Goal: Task Accomplishment & Management: Use online tool/utility

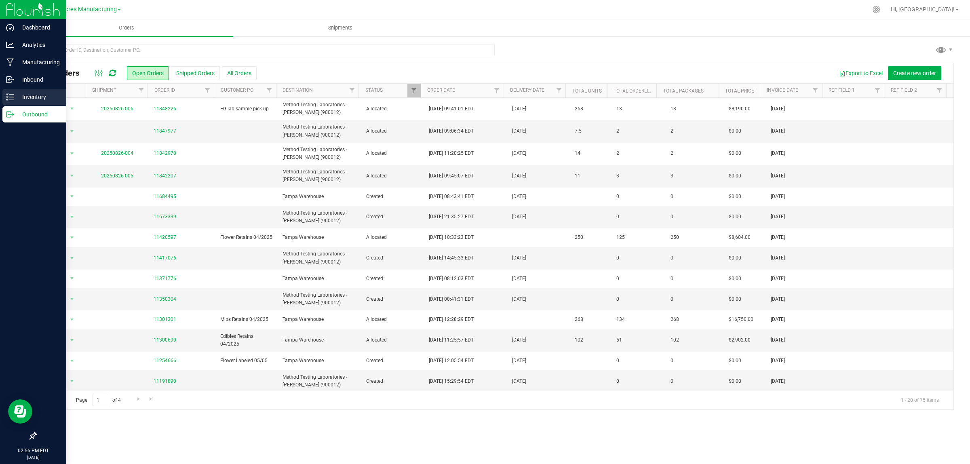
click at [32, 96] on p "Inventory" at bounding box center [38, 97] width 48 height 10
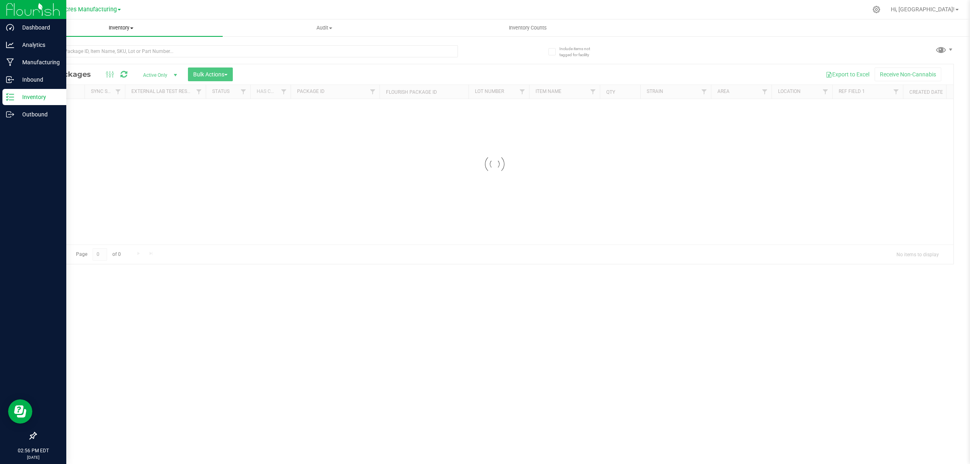
click at [132, 25] on span "Inventory" at bounding box center [120, 27] width 203 height 7
click at [51, 62] on li "All inventory" at bounding box center [120, 59] width 203 height 10
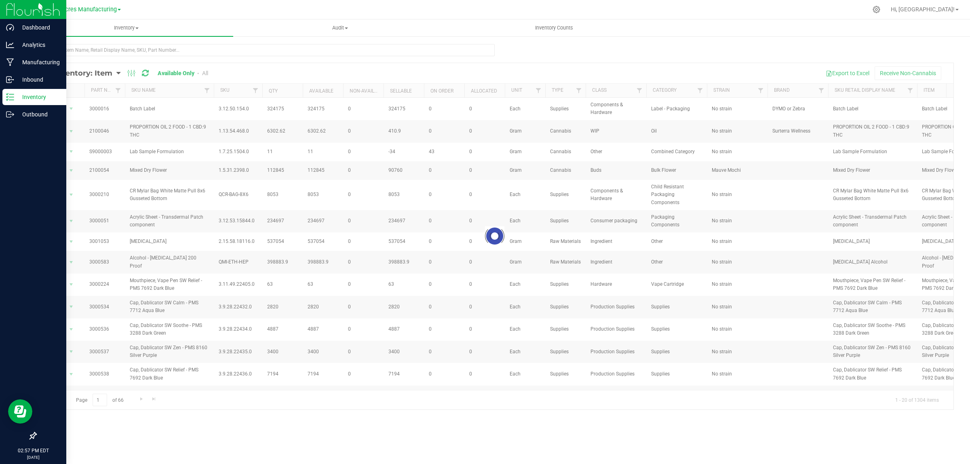
click at [219, 42] on div "Loading... All Inventory: Item Item Summary Item (default) Item by Strain Item …" at bounding box center [494, 162] width 950 height 252
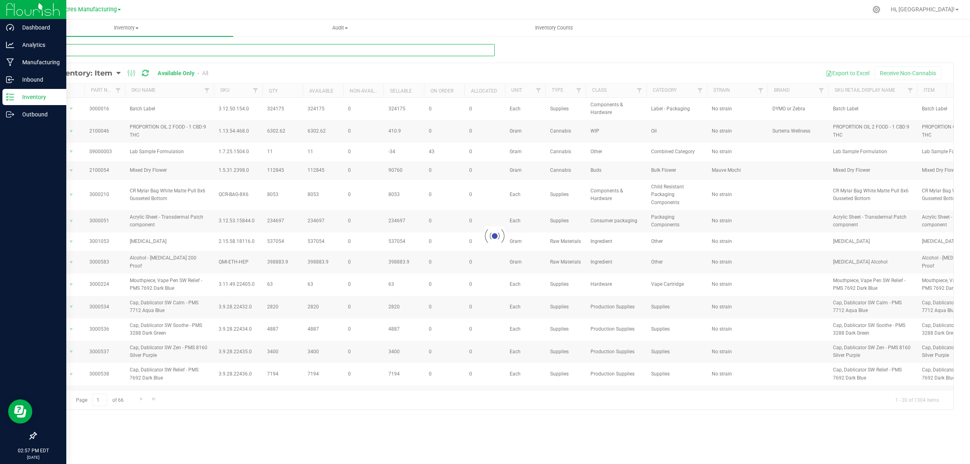
click at [219, 49] on input "text" at bounding box center [265, 50] width 459 height 12
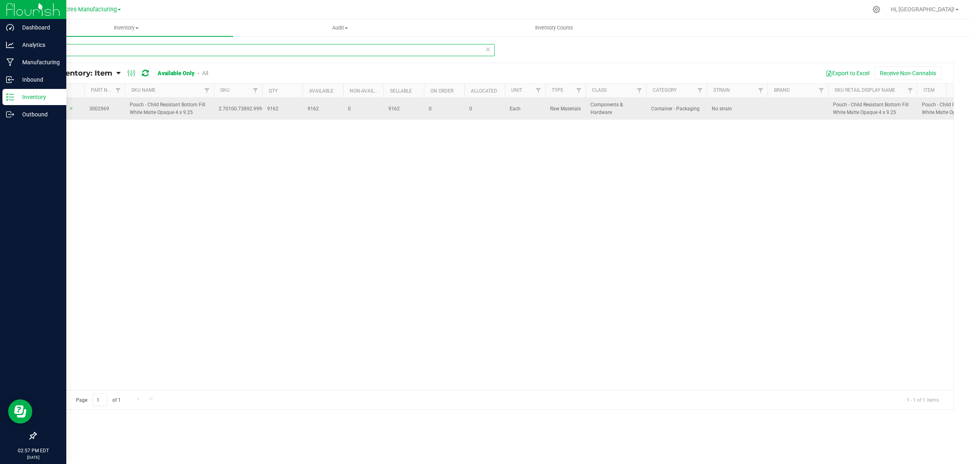
type input "2969"
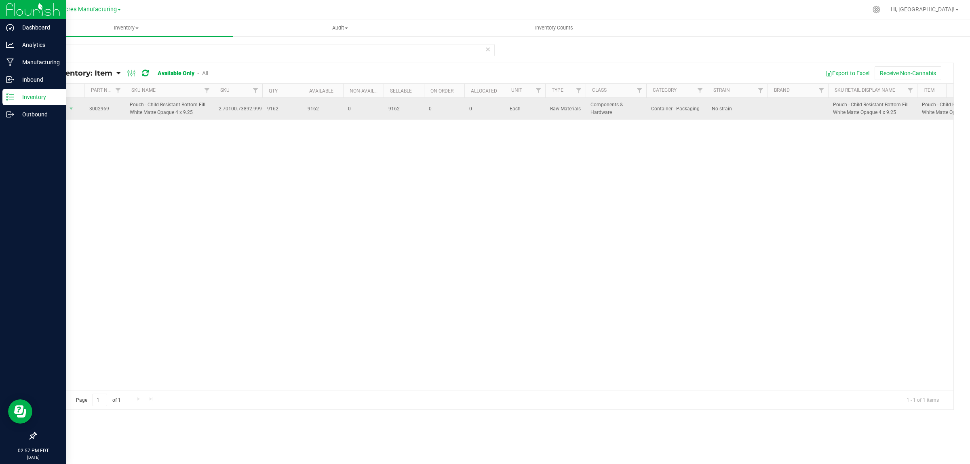
click at [311, 107] on span "9162" at bounding box center [322, 109] width 31 height 8
click at [311, 106] on span "9162" at bounding box center [322, 109] width 31 height 8
copy span "9162"
click at [73, 107] on span "select" at bounding box center [71, 108] width 6 height 6
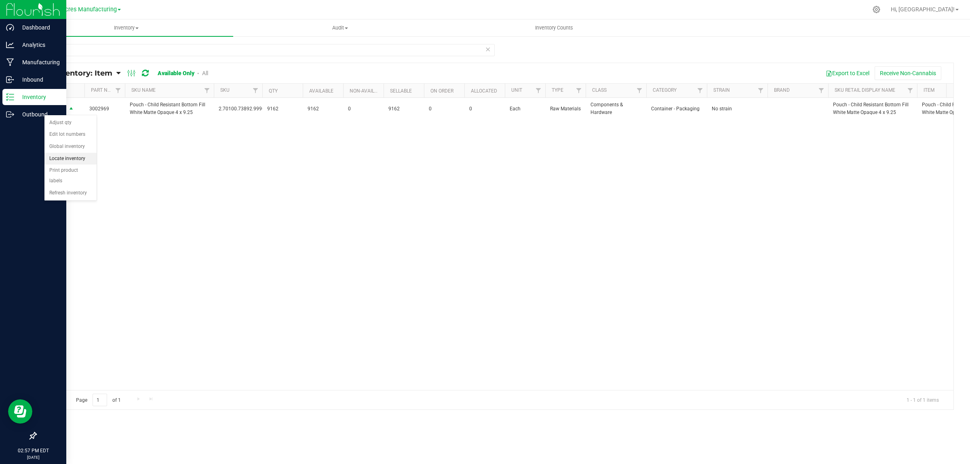
click at [87, 158] on li "Locate inventory" at bounding box center [70, 159] width 52 height 12
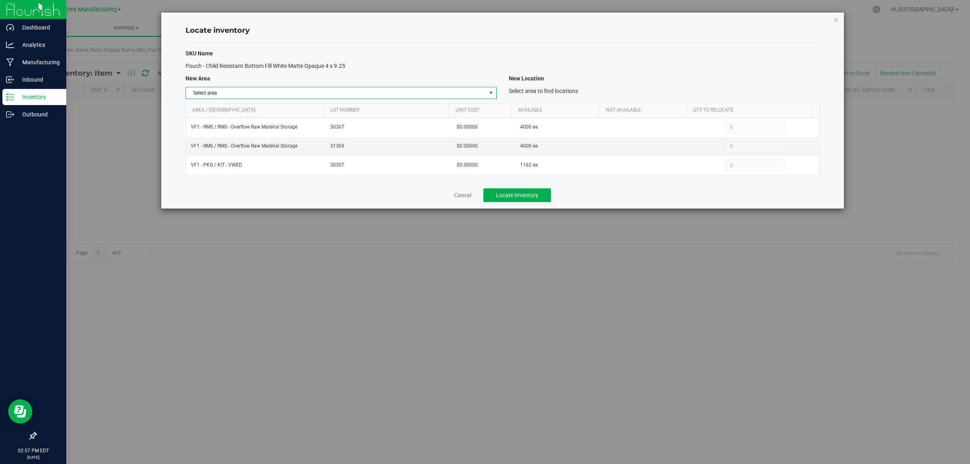
click at [489, 94] on span "select" at bounding box center [491, 93] width 6 height 6
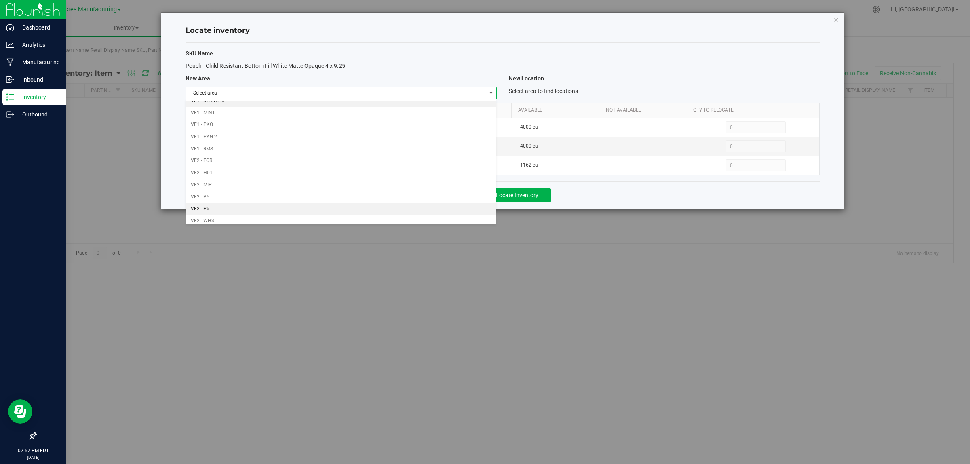
scroll to position [403, 0]
click at [407, 103] on li "VF1 - PKG" at bounding box center [341, 108] width 310 height 12
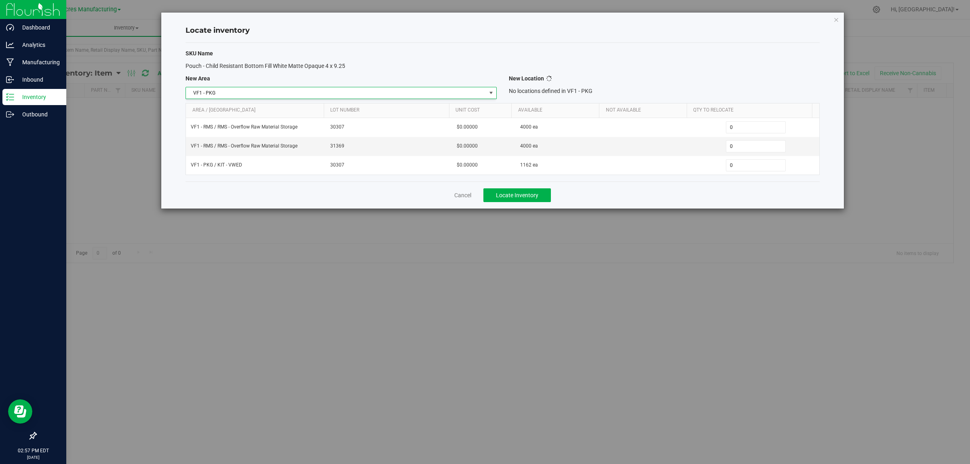
scroll to position [0, 0]
click at [659, 92] on span "Select location" at bounding box center [659, 92] width 300 height 11
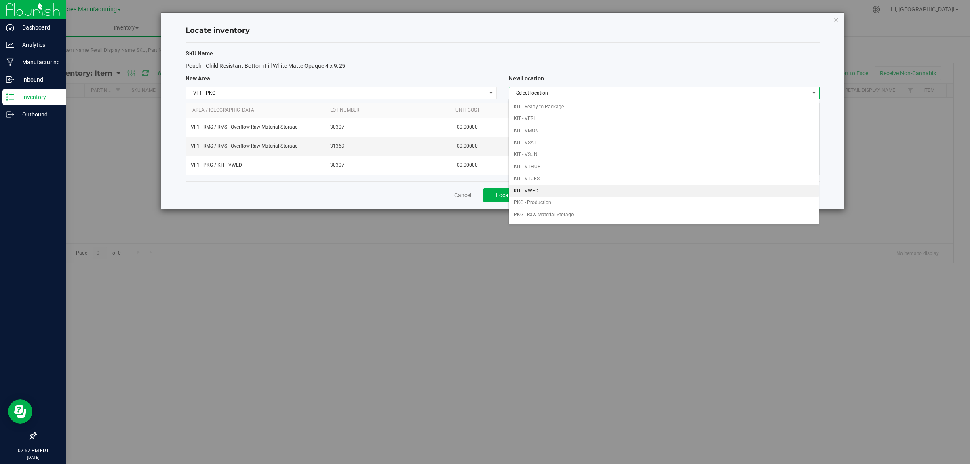
drag, startPoint x: 566, startPoint y: 194, endPoint x: 578, endPoint y: 184, distance: 16.7
click at [566, 194] on li "KIT - VWED" at bounding box center [664, 191] width 310 height 12
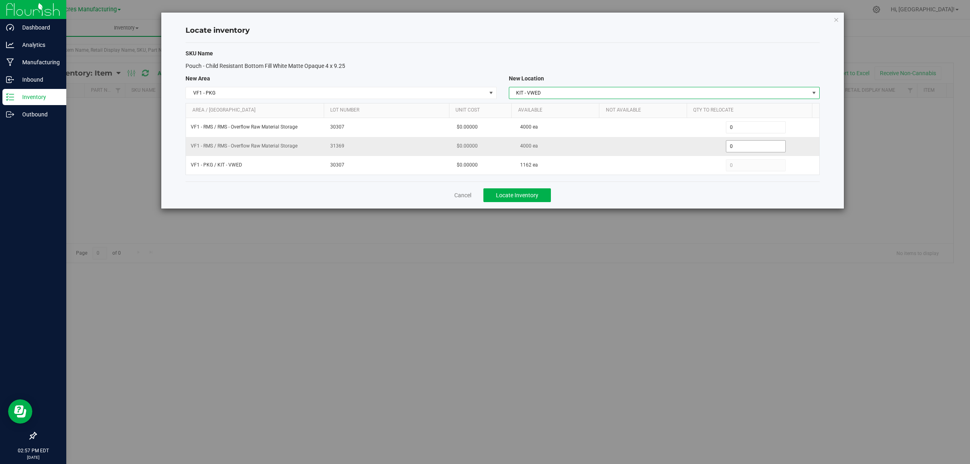
click at [738, 148] on span "0 0" at bounding box center [756, 146] width 60 height 12
click at [738, 148] on input "0" at bounding box center [755, 146] width 59 height 11
type input "4000"
type input "4,000"
click at [686, 196] on div "Cancel Locate Inventory" at bounding box center [502, 194] width 634 height 27
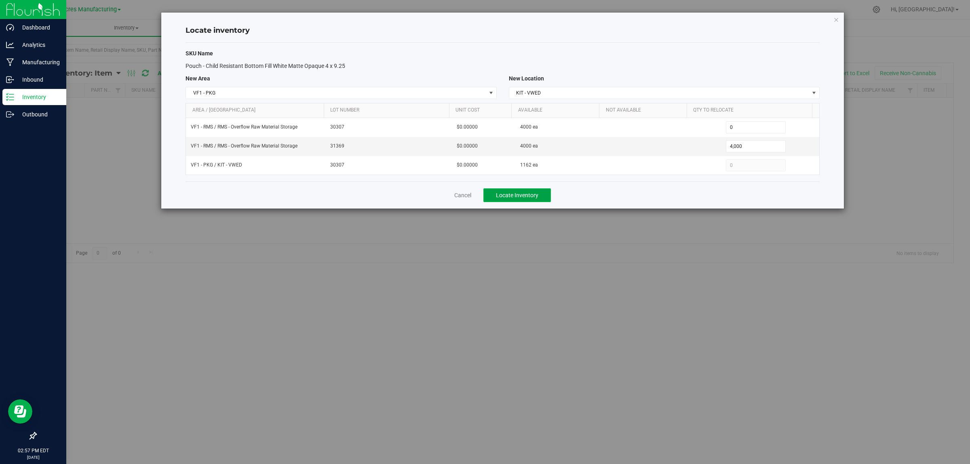
click at [511, 194] on span "Locate Inventory" at bounding box center [517, 195] width 42 height 6
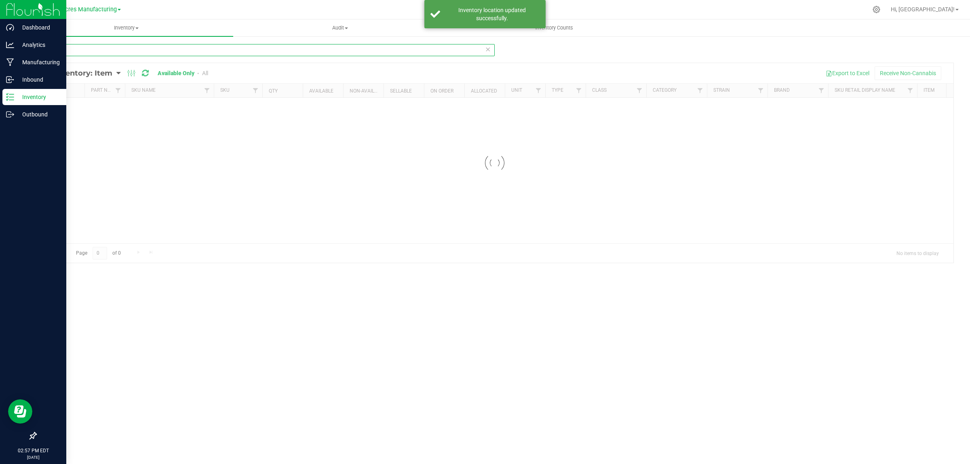
click at [116, 54] on input "2969" at bounding box center [265, 50] width 459 height 12
drag, startPoint x: 116, startPoint y: 54, endPoint x: 120, endPoint y: 57, distance: 5.2
click at [117, 54] on input "2969" at bounding box center [265, 50] width 459 height 12
type input "2960"
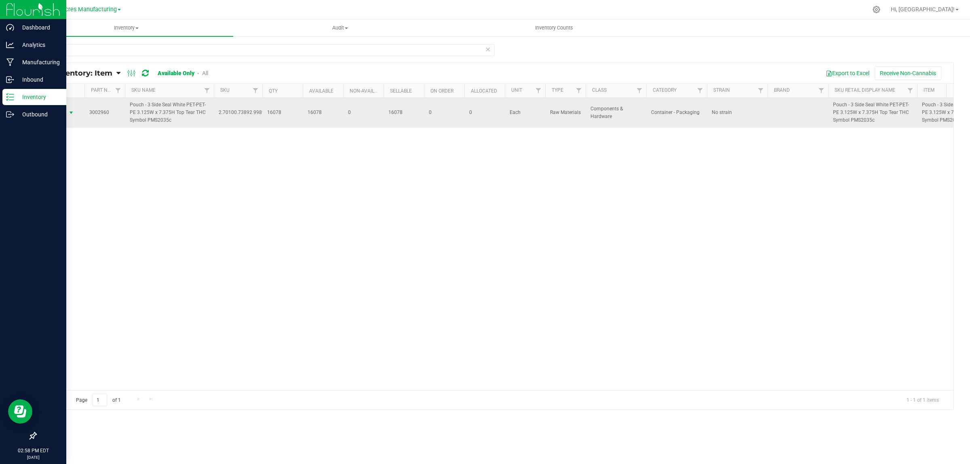
click at [67, 109] on span "select" at bounding box center [71, 112] width 10 height 11
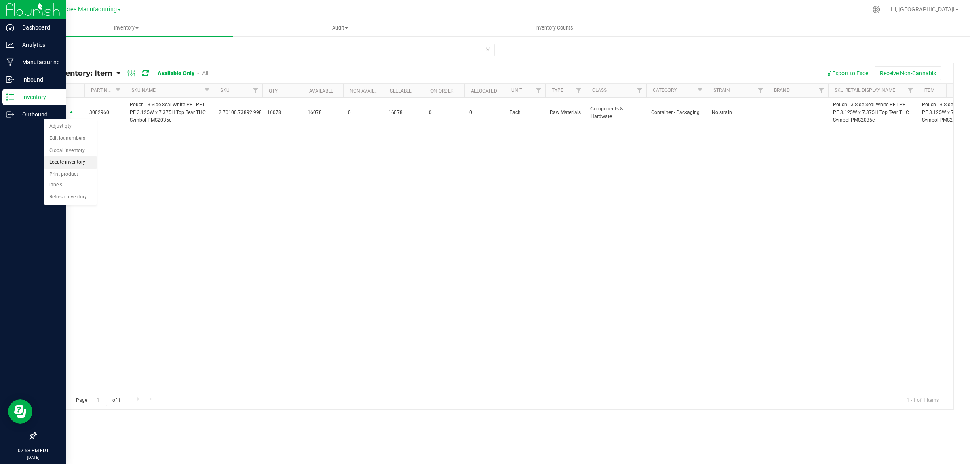
click at [66, 162] on li "Locate inventory" at bounding box center [70, 162] width 52 height 12
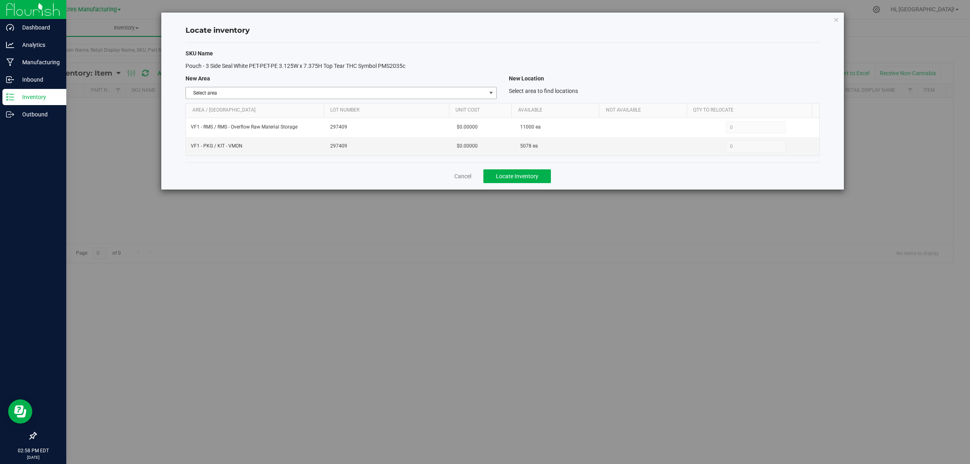
click at [487, 93] on span "select" at bounding box center [491, 92] width 10 height 11
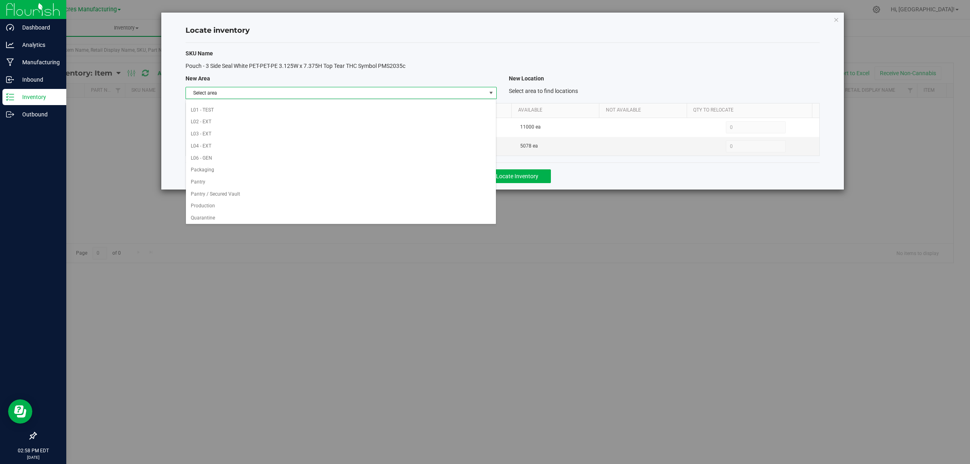
scroll to position [353, 0]
click at [463, 54] on div "SKU Name" at bounding box center [340, 53] width 323 height 8
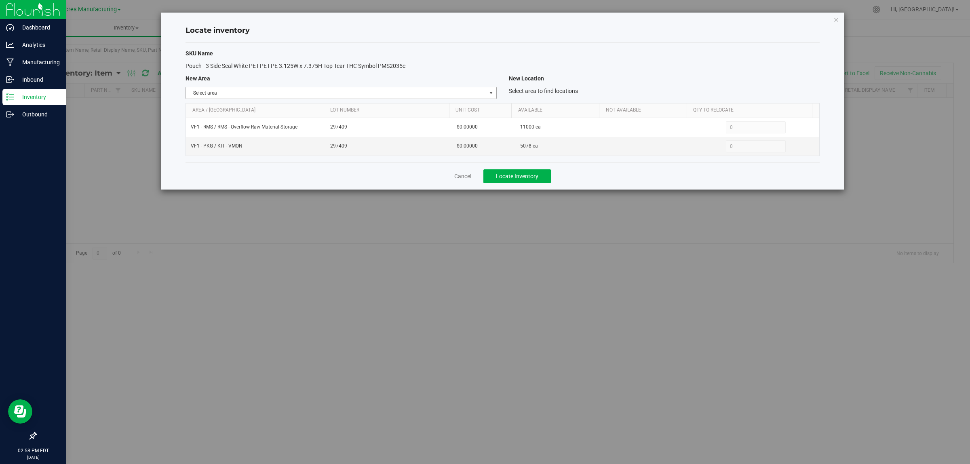
click at [489, 95] on span "select" at bounding box center [491, 93] width 6 height 6
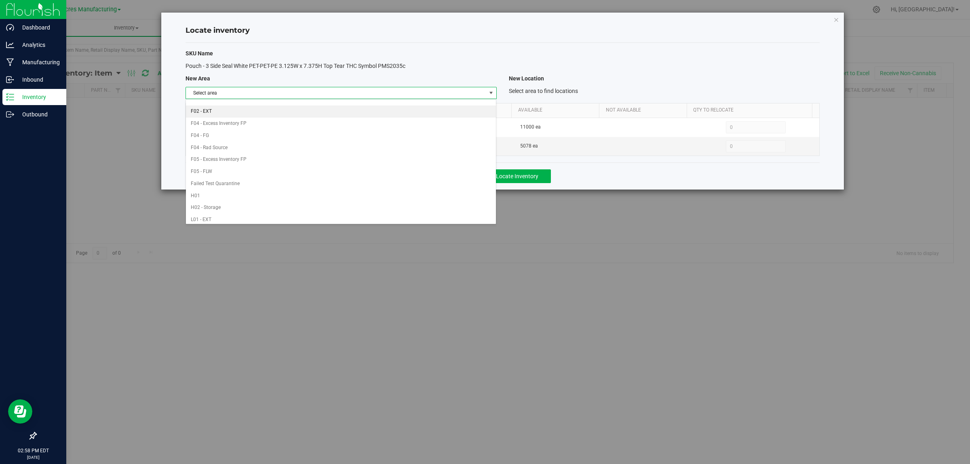
scroll to position [403, 0]
click at [406, 102] on li "VF1 - PKG" at bounding box center [341, 108] width 310 height 12
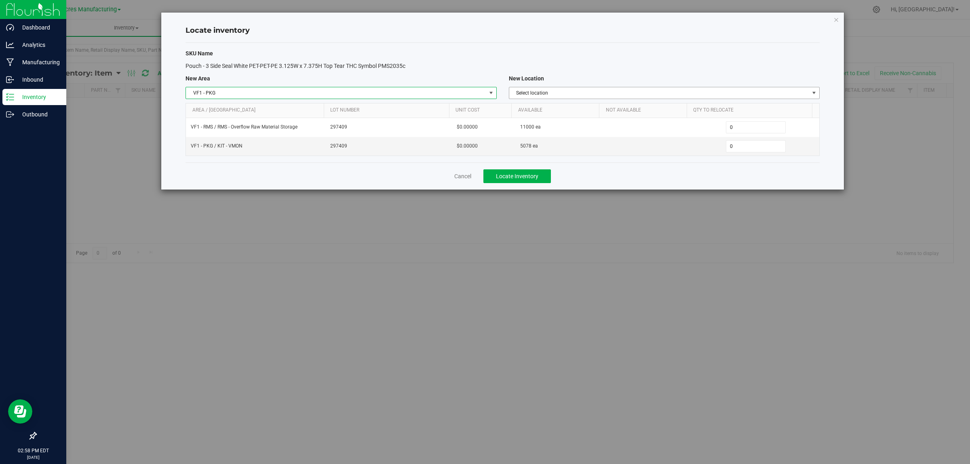
click at [654, 96] on span "Select location" at bounding box center [659, 92] width 300 height 11
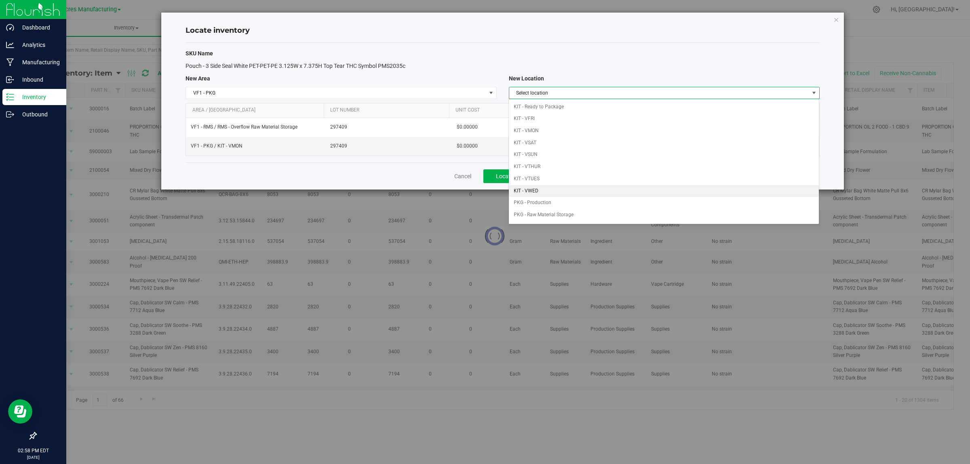
click at [571, 189] on li "KIT - VWED" at bounding box center [664, 191] width 310 height 12
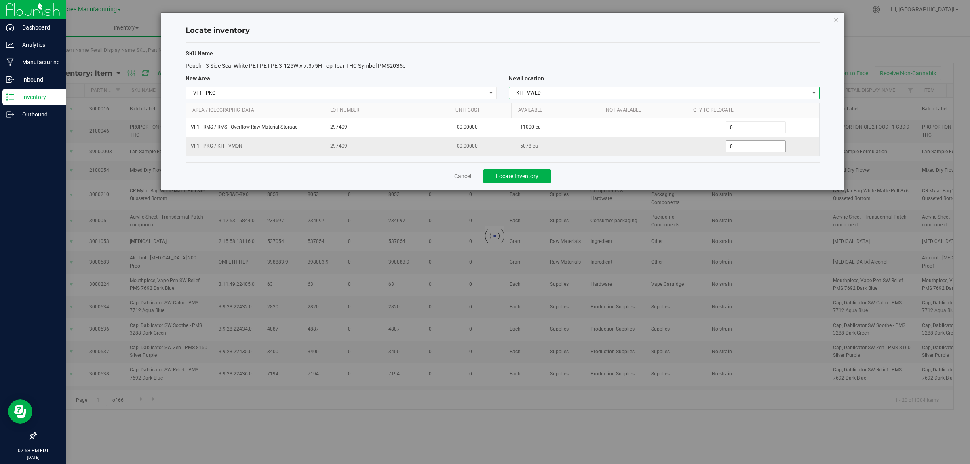
click at [738, 144] on span "0 0" at bounding box center [756, 146] width 60 height 12
click at [738, 144] on input "0" at bounding box center [755, 146] width 59 height 11
type input "5078"
type input "5,078"
click at [746, 169] on div "Cancel Locate Inventory" at bounding box center [502, 175] width 634 height 27
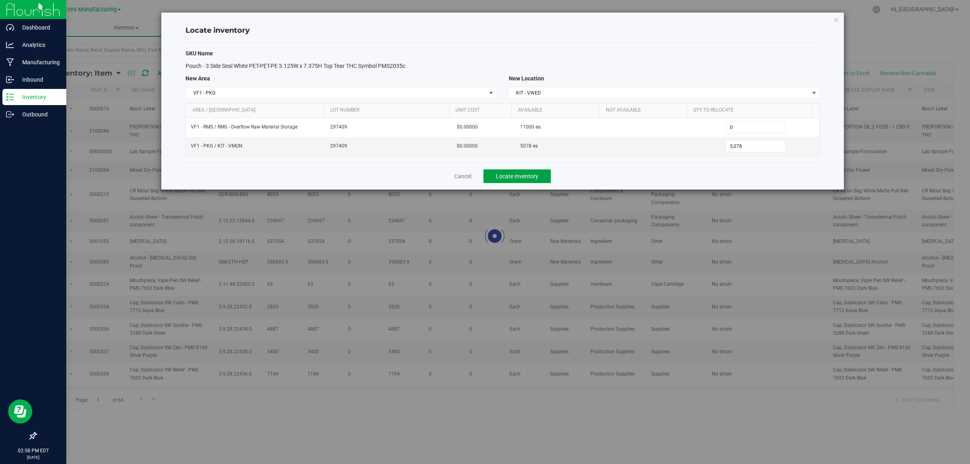
click at [534, 179] on span "Locate Inventory" at bounding box center [517, 176] width 42 height 6
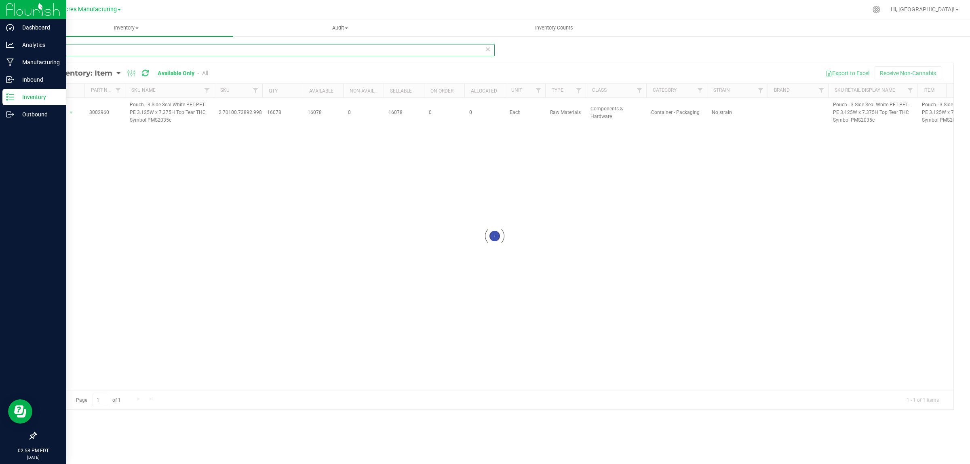
click at [372, 49] on input "2960" at bounding box center [265, 50] width 459 height 12
type input "2910"
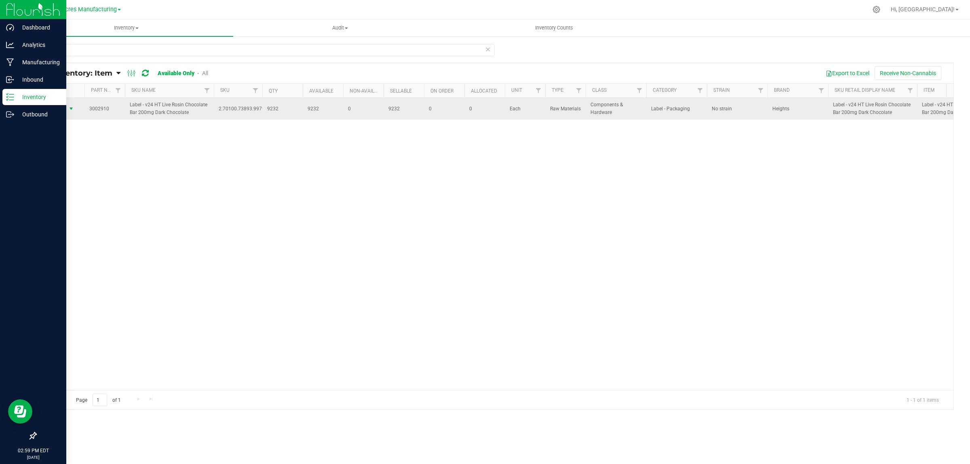
click at [67, 106] on span "select" at bounding box center [71, 108] width 10 height 11
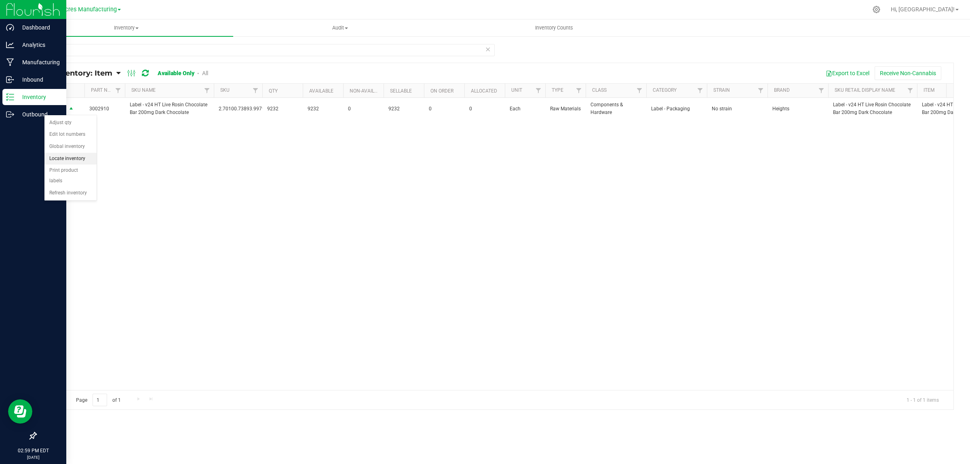
click at [67, 156] on li "Locate inventory" at bounding box center [70, 159] width 52 height 12
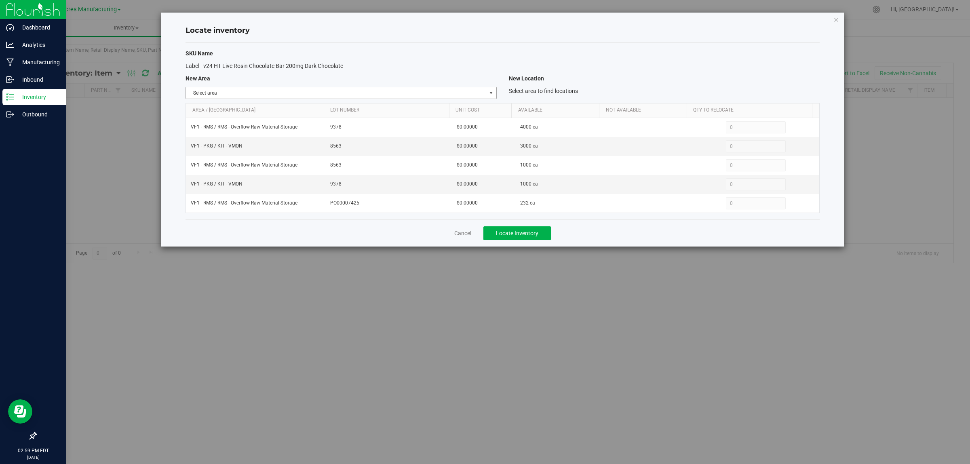
click at [490, 90] on span "select" at bounding box center [491, 93] width 6 height 6
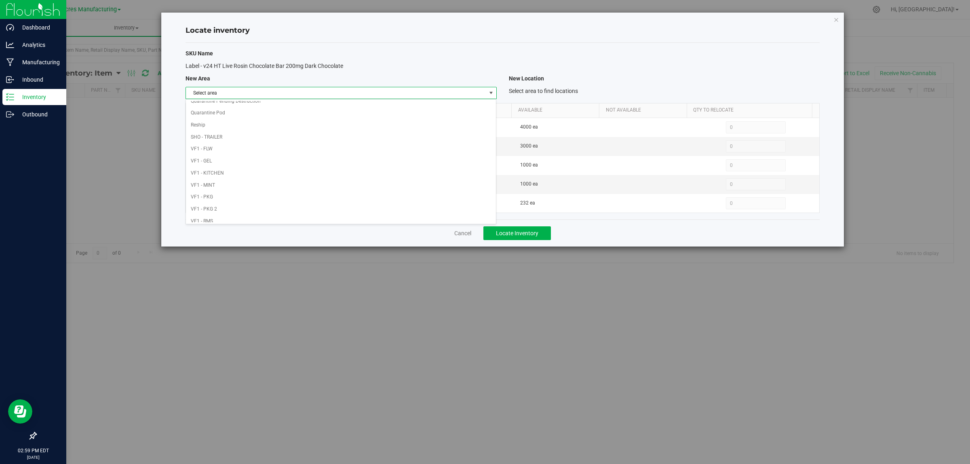
scroll to position [403, 0]
click at [386, 99] on div "Select area Dumpster 01 Dumpster 02 Excess Inventory FP F01 - SHO F02 - EXT F04…" at bounding box center [340, 161] width 311 height 125
click at [376, 105] on li "VF1 - PKG" at bounding box center [341, 108] width 310 height 12
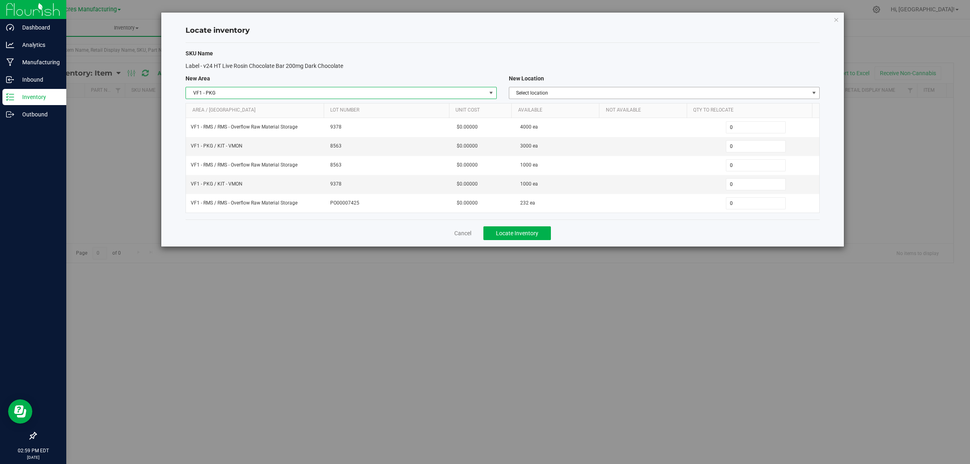
click at [631, 94] on span "Select location" at bounding box center [659, 92] width 300 height 11
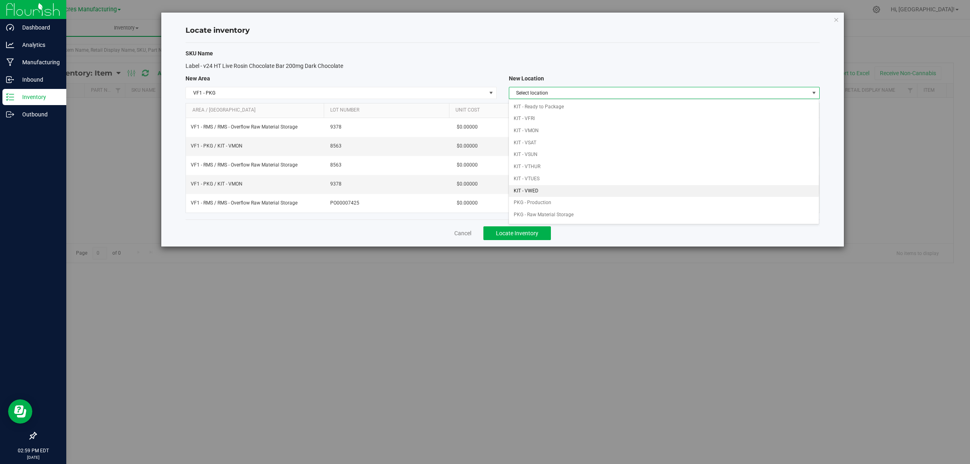
click at [559, 190] on li "KIT - VWED" at bounding box center [664, 191] width 310 height 12
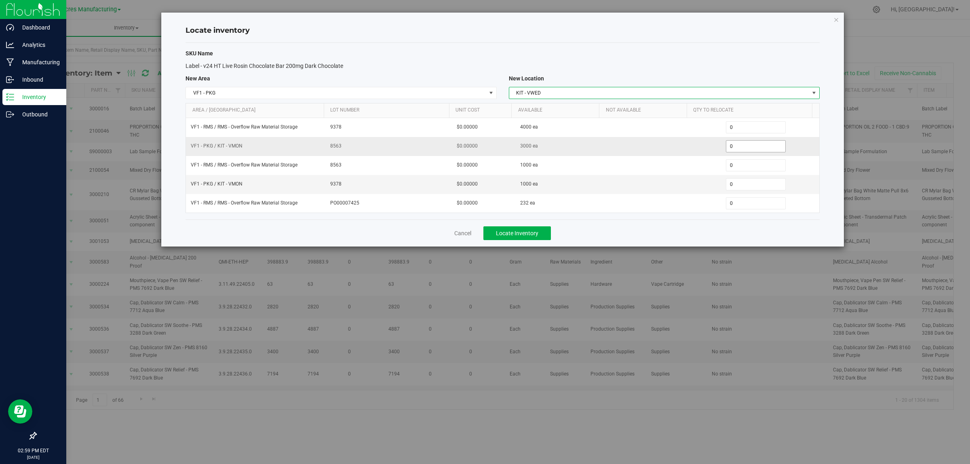
click at [743, 142] on span "0 0" at bounding box center [756, 146] width 60 height 12
click at [743, 142] on input "0" at bounding box center [755, 146] width 59 height 11
type input "3000"
type input "3,000"
type input "1000"
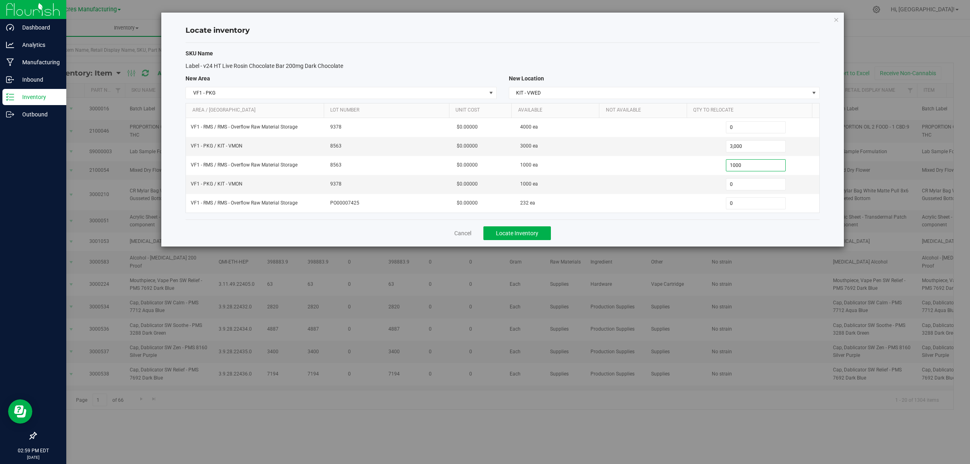
type input "1,000"
click at [755, 185] on span "0 0" at bounding box center [756, 184] width 60 height 12
click at [755, 185] on input "0" at bounding box center [755, 184] width 59 height 11
type input "1000"
type input "1,000"
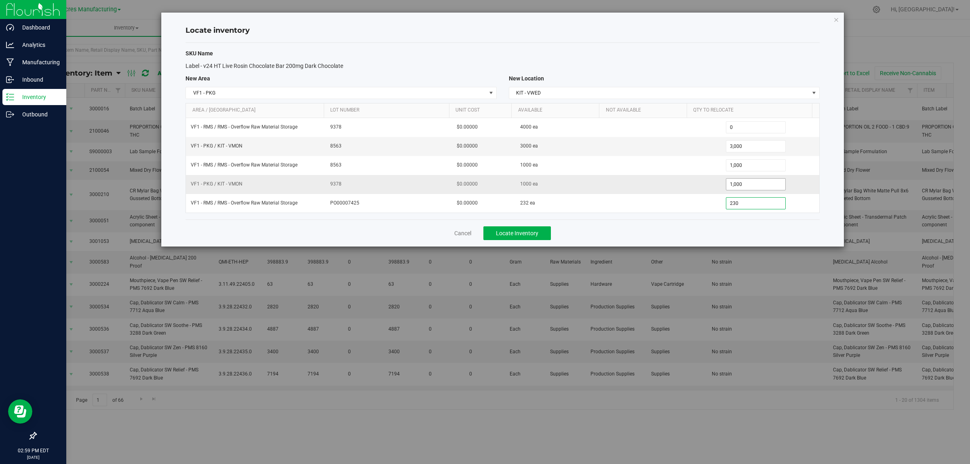
type input "2320"
type input "232"
click at [667, 231] on div "Cancel Locate Inventory" at bounding box center [502, 232] width 634 height 27
click at [536, 233] on span "Locate Inventory" at bounding box center [517, 233] width 42 height 6
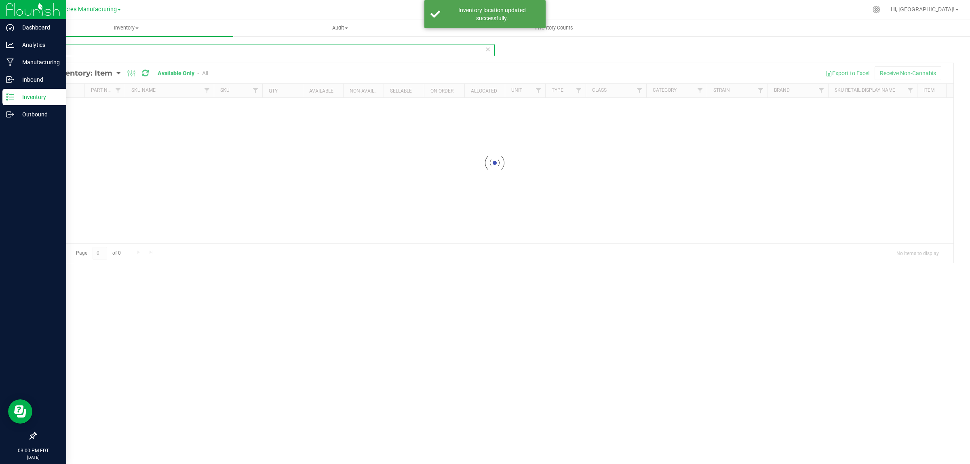
click at [295, 56] on input "2910" at bounding box center [265, 50] width 459 height 12
click at [295, 55] on input "2910" at bounding box center [265, 50] width 459 height 12
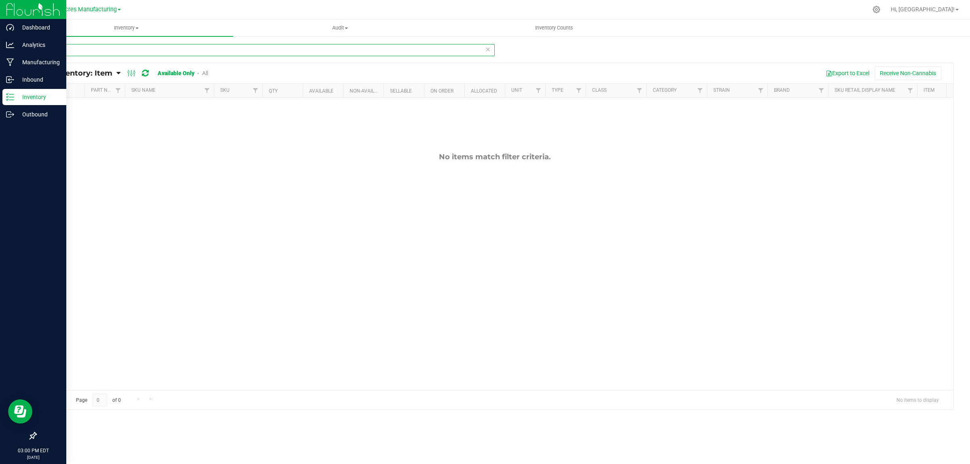
type input "3"
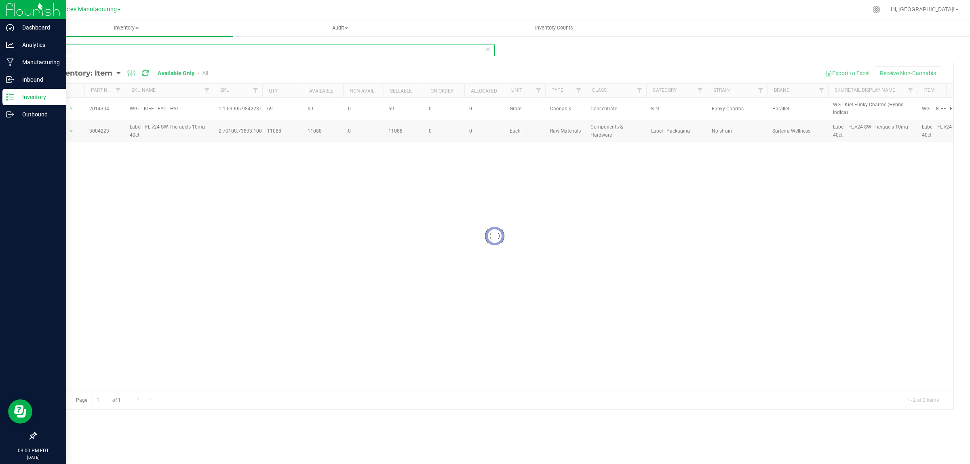
type input "4223"
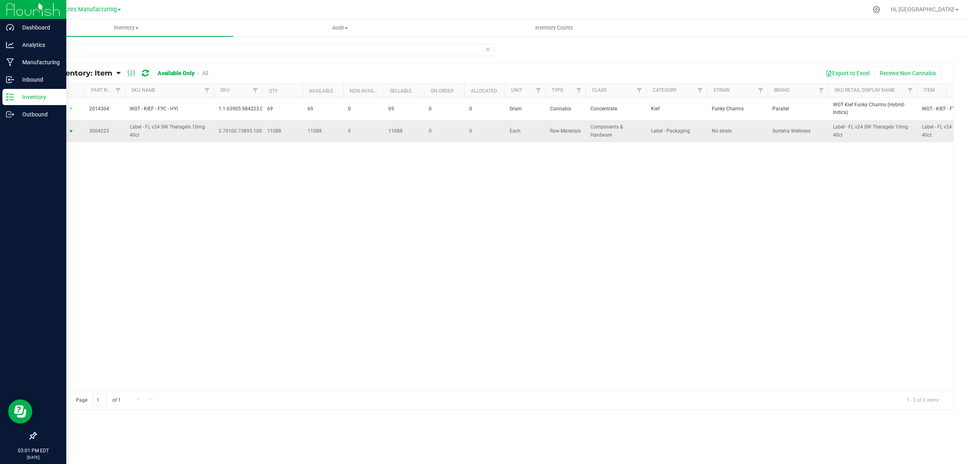
click at [75, 133] on span "select" at bounding box center [71, 131] width 10 height 11
click at [87, 181] on li "Locate inventory" at bounding box center [70, 181] width 52 height 12
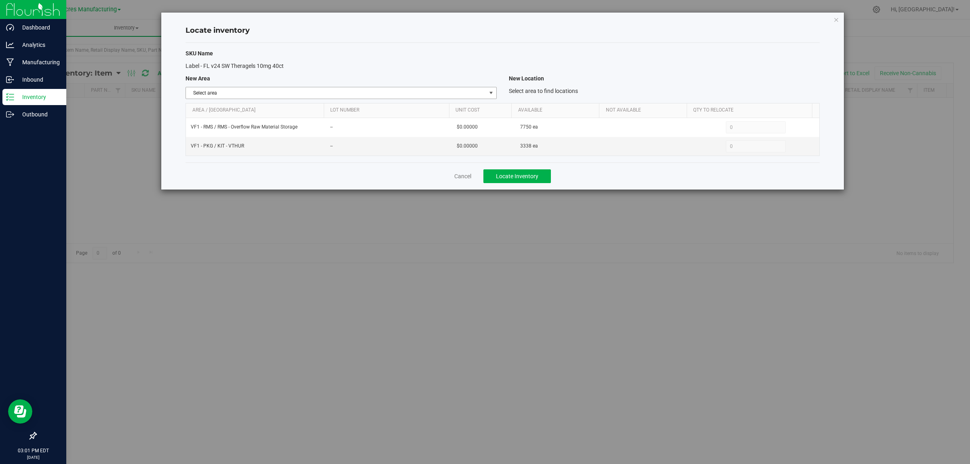
click at [489, 91] on span "select" at bounding box center [491, 93] width 6 height 6
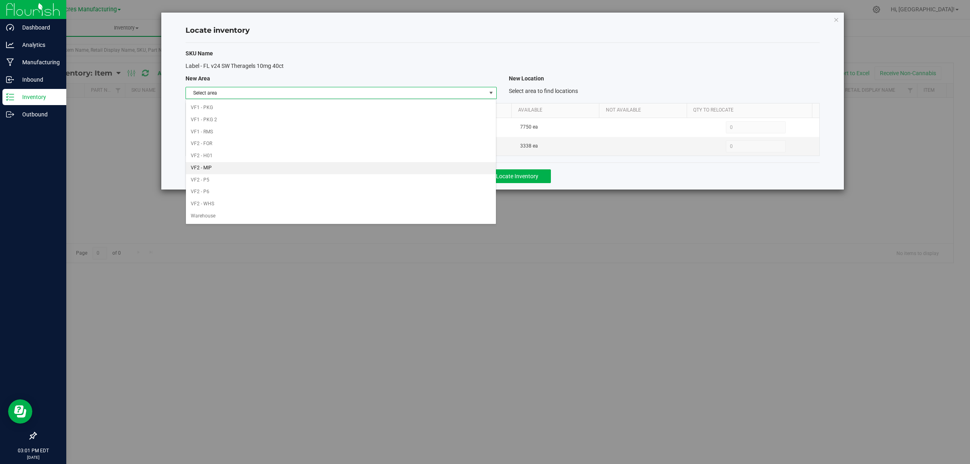
scroll to position [403, 0]
click at [398, 104] on li "VF1 - PKG" at bounding box center [341, 108] width 310 height 12
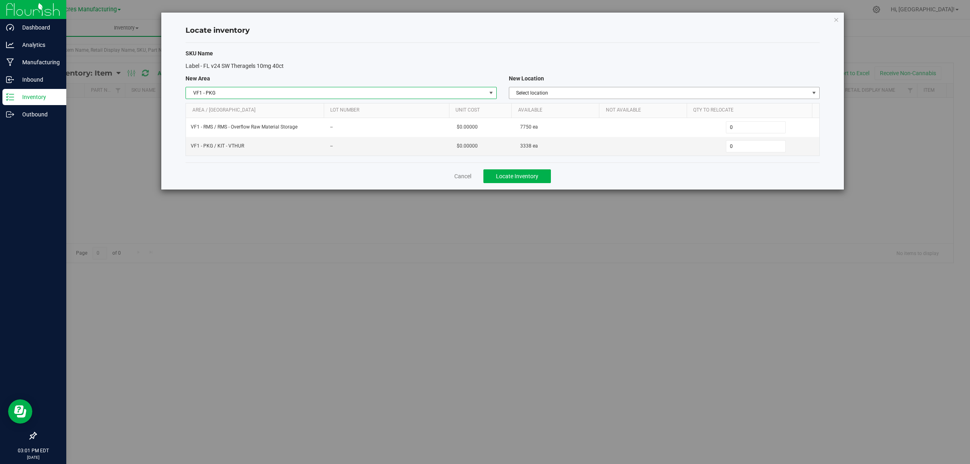
click at [629, 96] on span "Select location" at bounding box center [659, 92] width 300 height 11
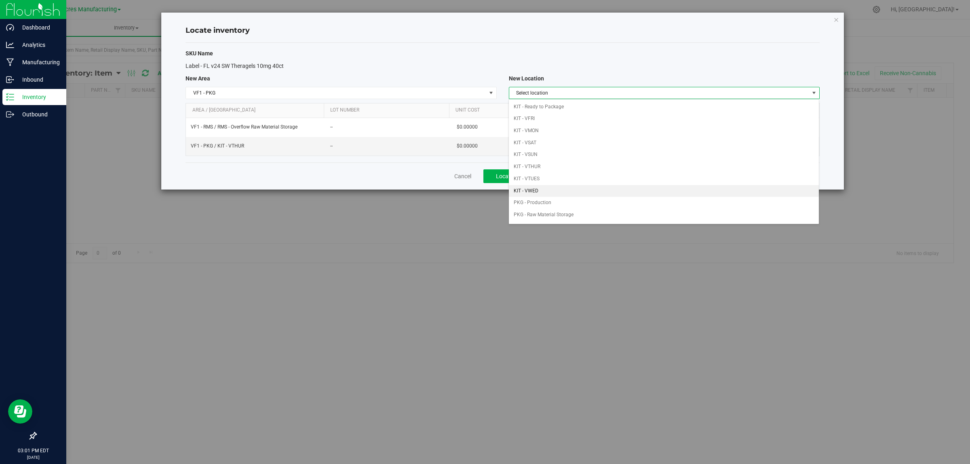
click at [578, 190] on li "KIT - VWED" at bounding box center [664, 191] width 310 height 12
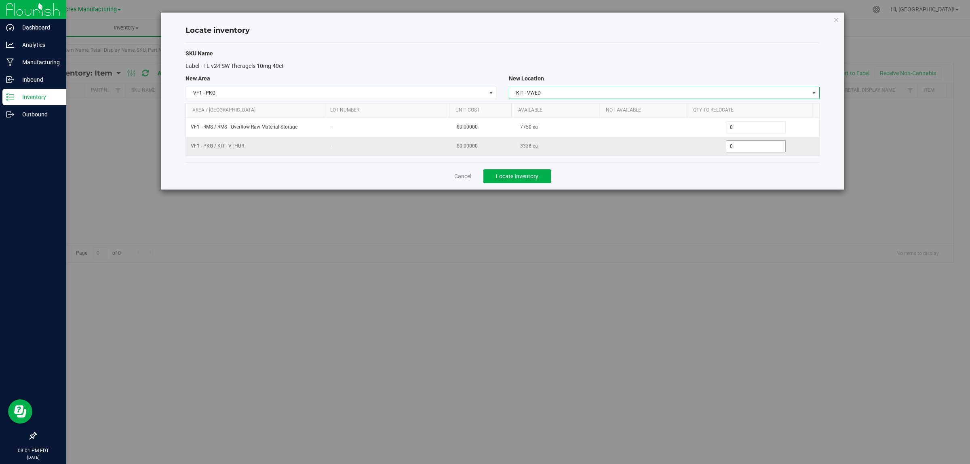
click at [742, 148] on span "0 0" at bounding box center [756, 146] width 60 height 12
click at [0, 0] on input "0" at bounding box center [0, 0] width 0 height 0
type input "32338"
type input "3,338"
click at [728, 177] on div "Cancel Locate Inventory" at bounding box center [502, 175] width 634 height 27
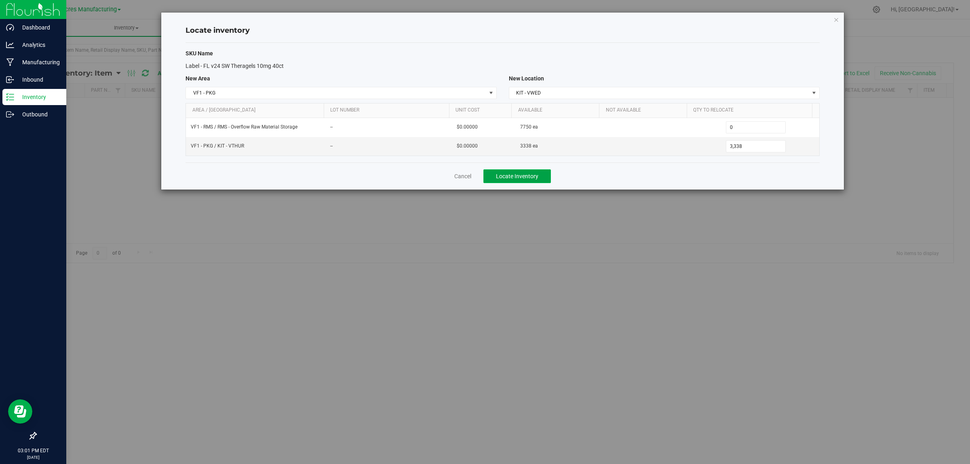
click at [534, 174] on span "Locate Inventory" at bounding box center [517, 176] width 42 height 6
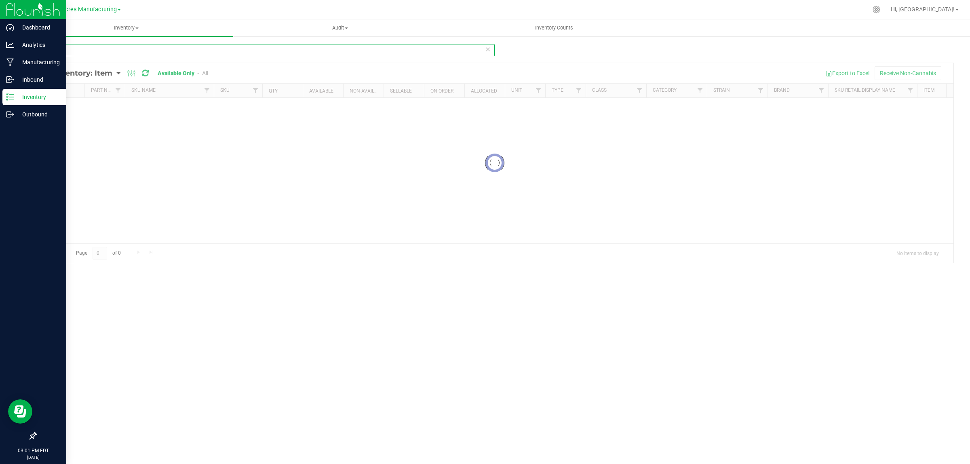
click at [257, 53] on input "4223" at bounding box center [265, 50] width 459 height 12
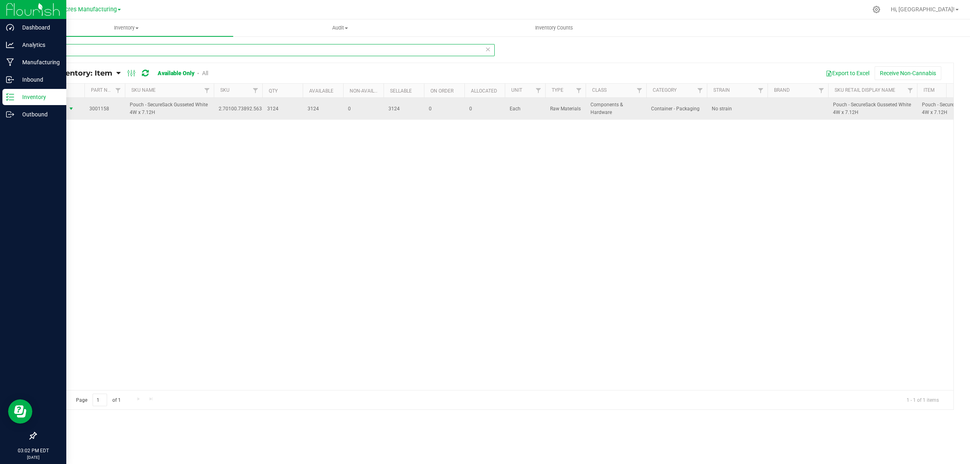
type input "1158"
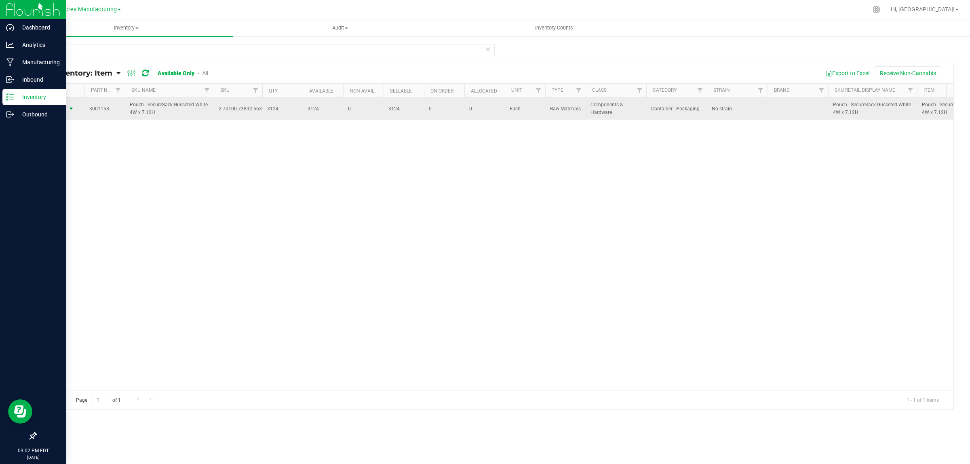
click at [61, 107] on span "Action" at bounding box center [55, 108] width 22 height 11
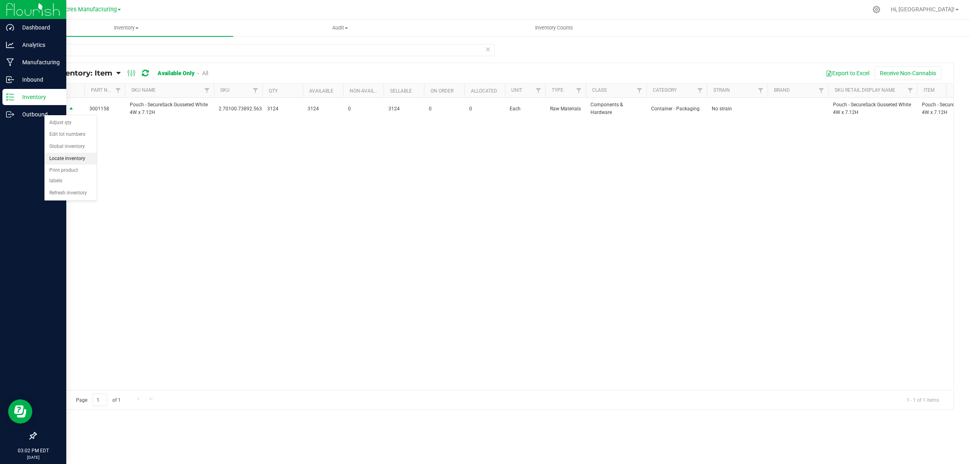
click at [84, 161] on li "Locate inventory" at bounding box center [70, 159] width 52 height 12
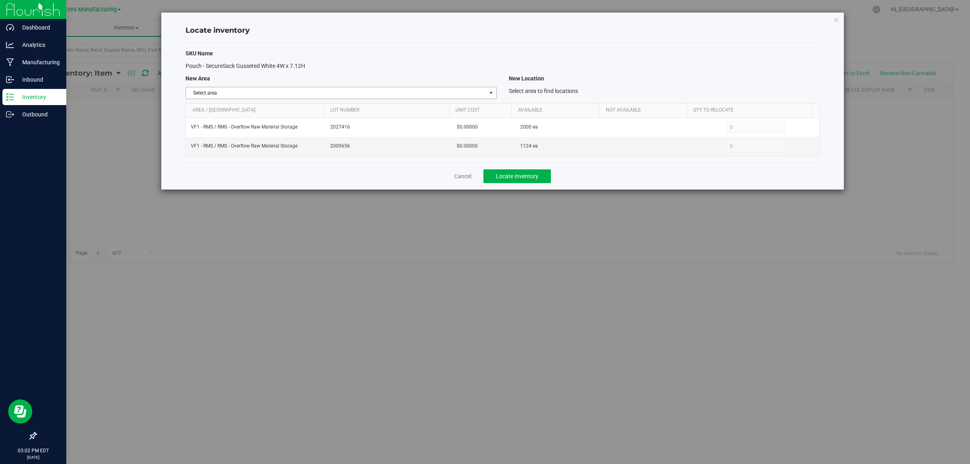
drag, startPoint x: 489, startPoint y: 92, endPoint x: 490, endPoint y: 97, distance: 5.7
click at [489, 92] on span "select" at bounding box center [491, 93] width 6 height 6
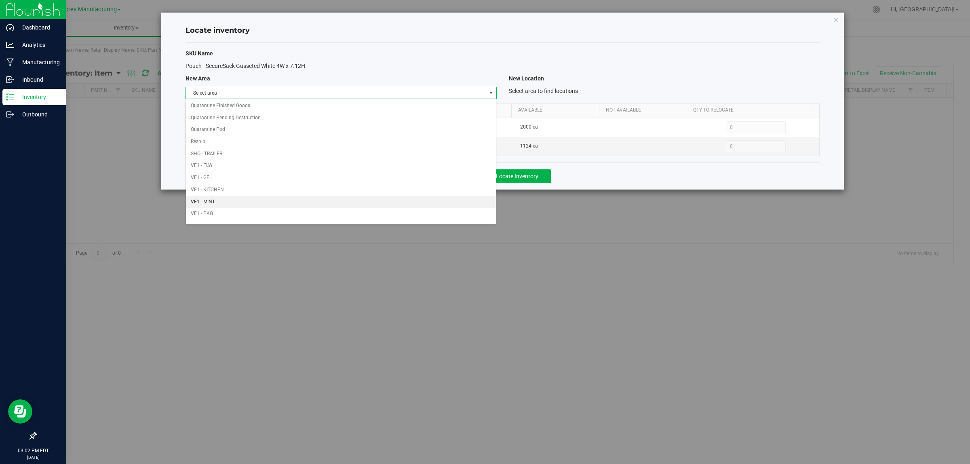
scroll to position [403, 0]
click at [462, 102] on li "VF1 - PKG" at bounding box center [341, 108] width 310 height 12
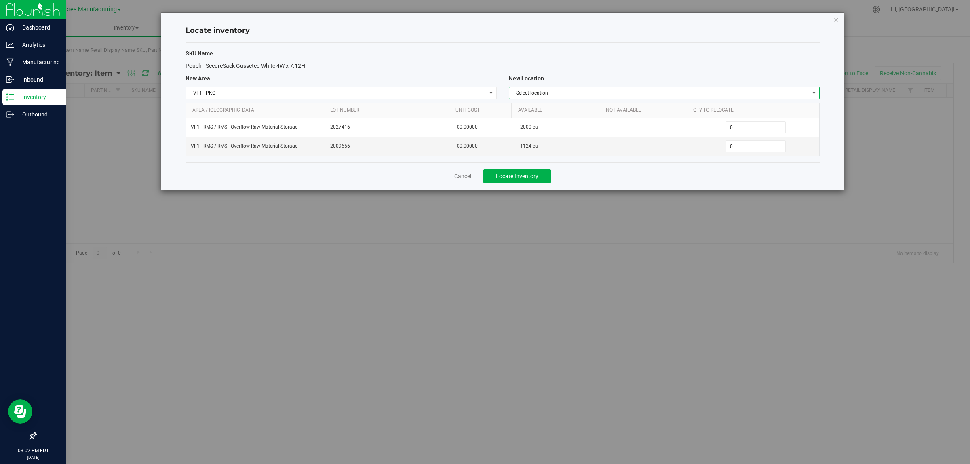
click at [725, 92] on span "Select location" at bounding box center [659, 92] width 300 height 11
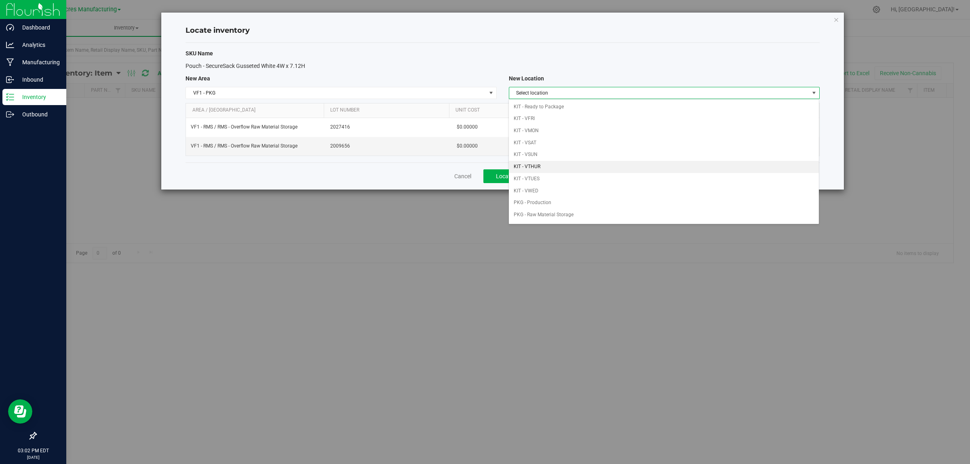
click at [616, 166] on li "KIT - VTHUR" at bounding box center [664, 167] width 310 height 12
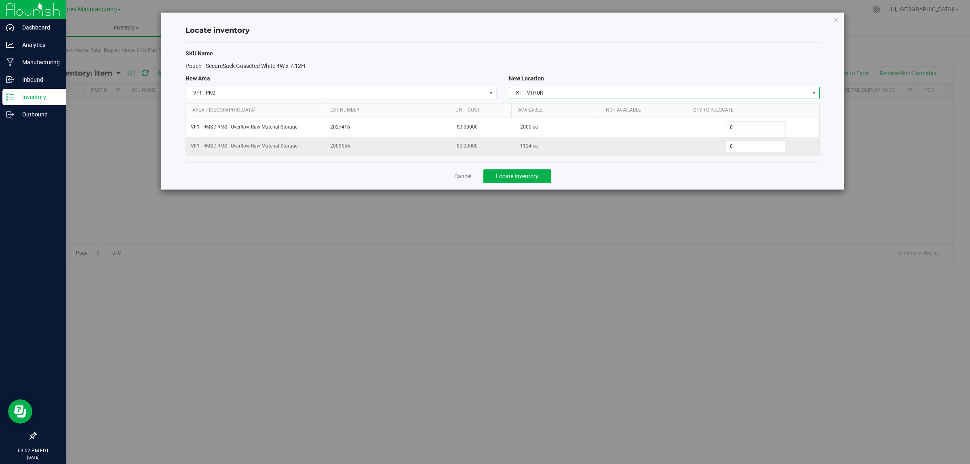
click at [747, 138] on td "0 0" at bounding box center [755, 146] width 126 height 19
click at [754, 151] on span "0 0" at bounding box center [756, 146] width 60 height 12
click at [754, 151] on input "0" at bounding box center [755, 146] width 59 height 11
type input "124"
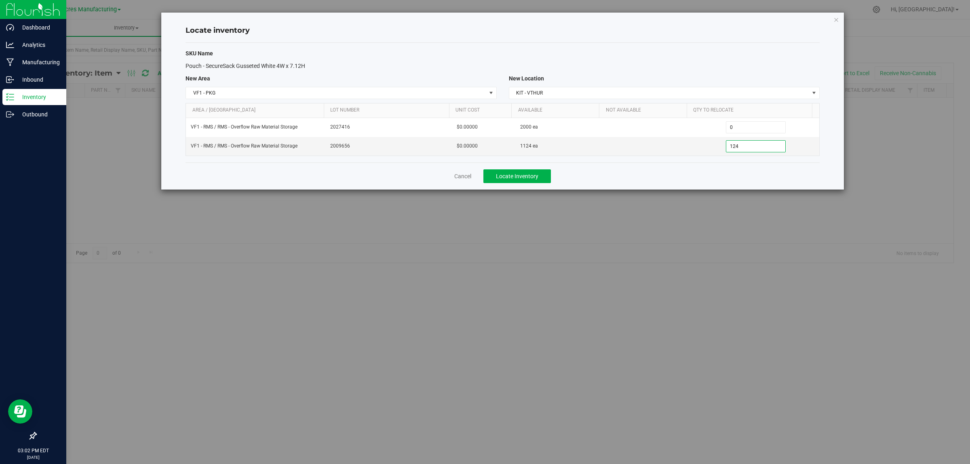
click at [750, 178] on div "Cancel Locate Inventory" at bounding box center [502, 175] width 634 height 27
click at [539, 176] on button "Locate Inventory" at bounding box center [516, 176] width 67 height 14
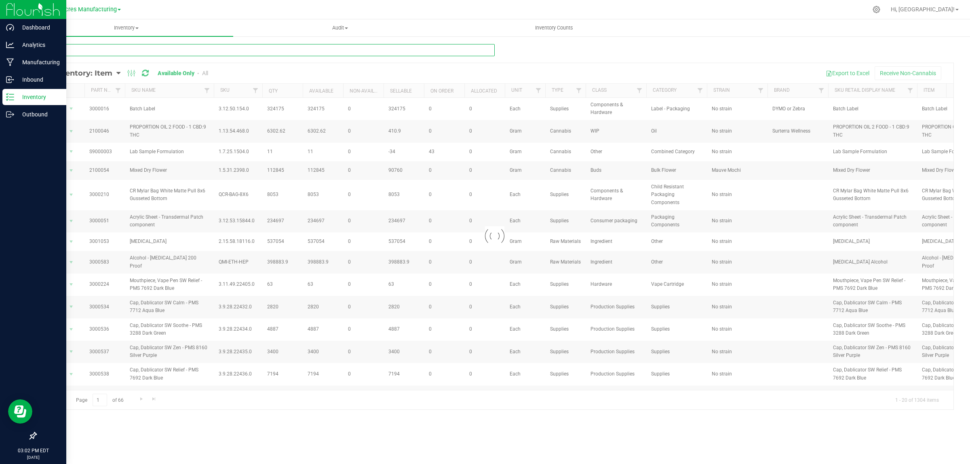
click at [413, 53] on input "text" at bounding box center [265, 50] width 459 height 12
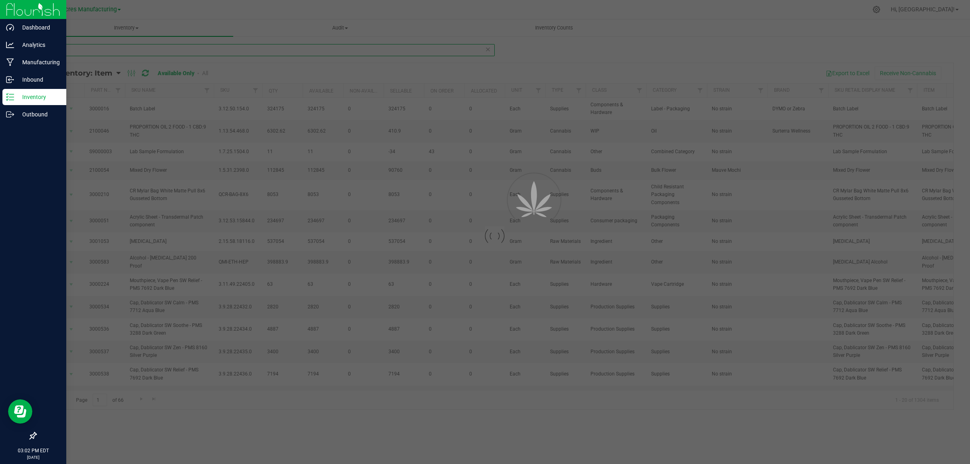
type input "2939"
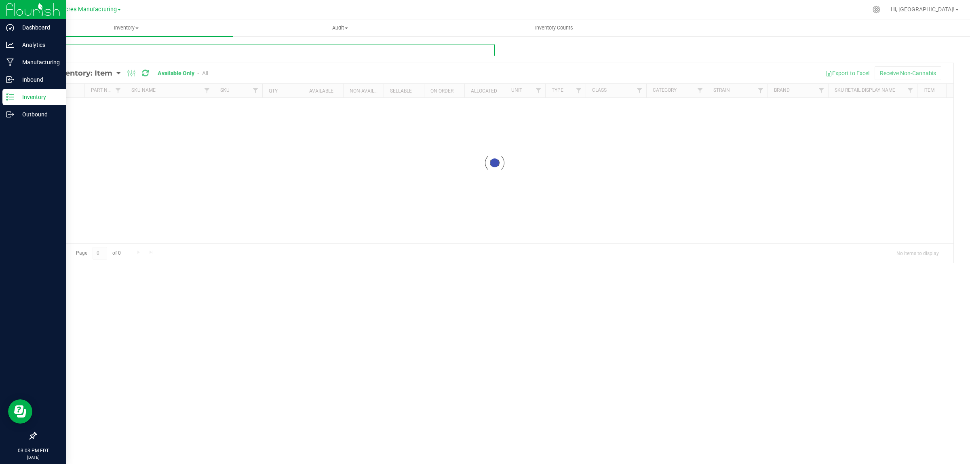
click at [289, 49] on input "text" at bounding box center [265, 50] width 459 height 12
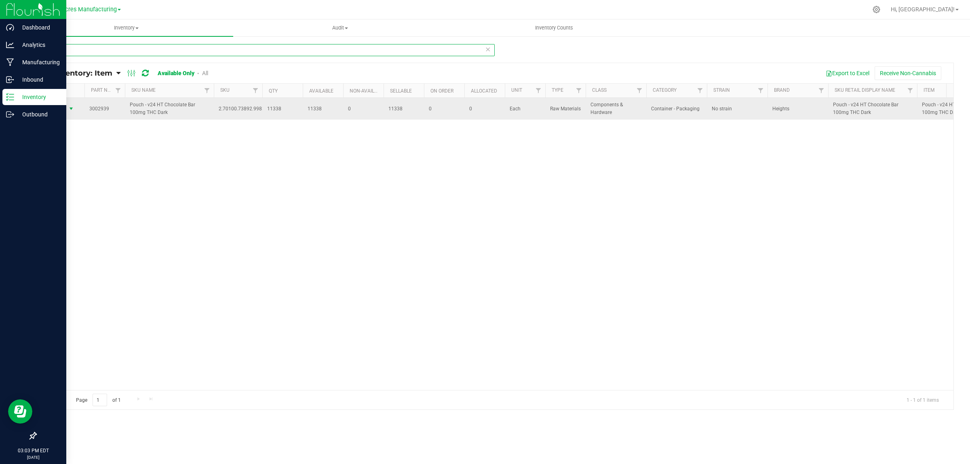
type input "2939"
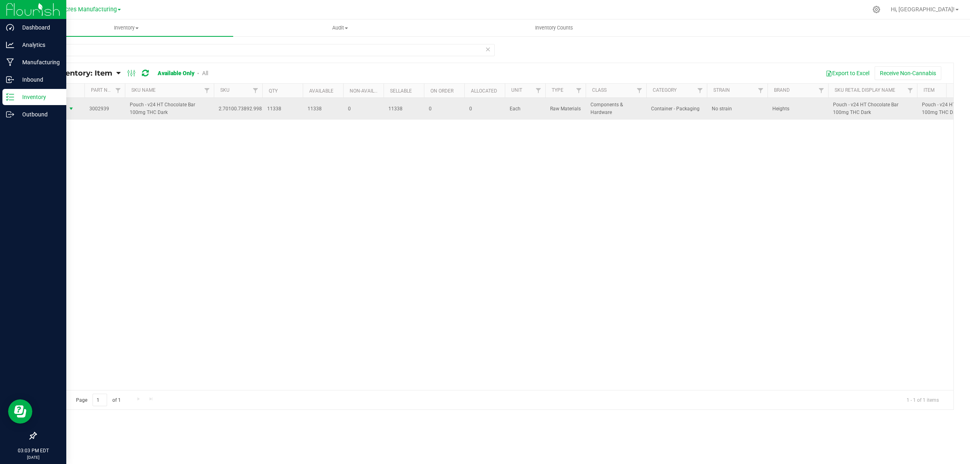
click at [68, 109] on span "select" at bounding box center [71, 108] width 6 height 6
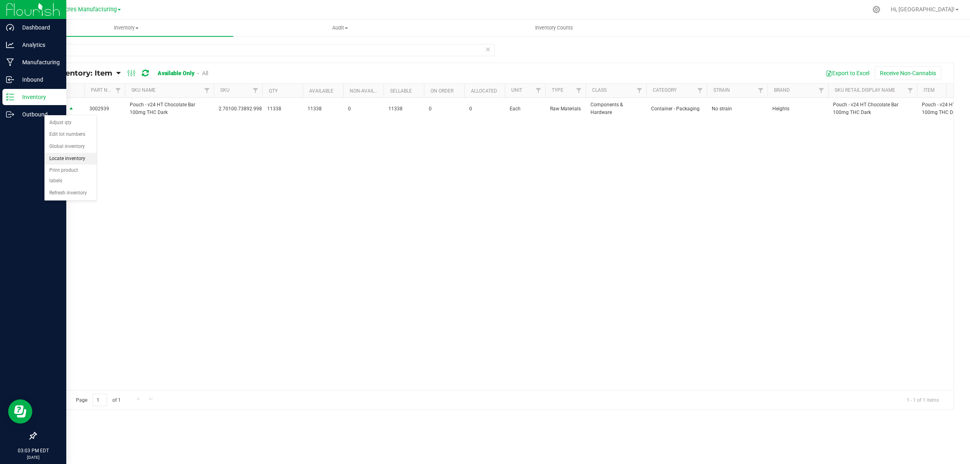
click at [80, 156] on li "Locate inventory" at bounding box center [70, 159] width 52 height 12
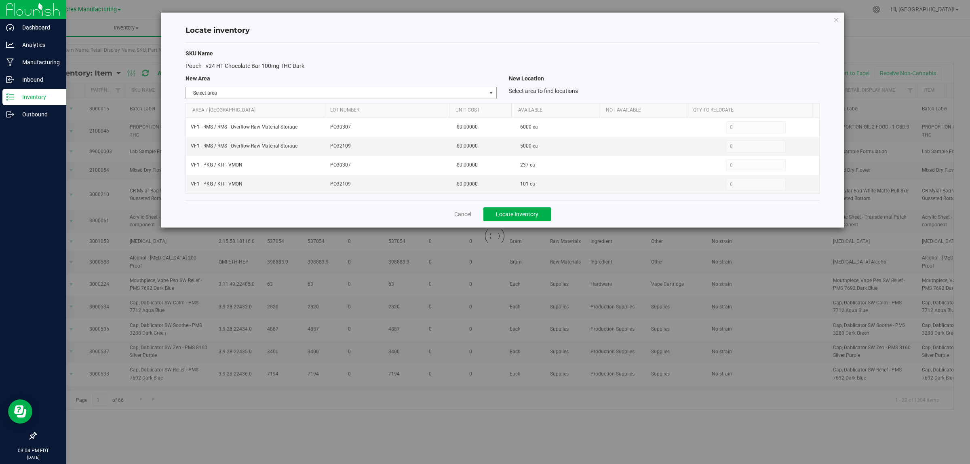
click at [494, 95] on span "select" at bounding box center [491, 93] width 6 height 6
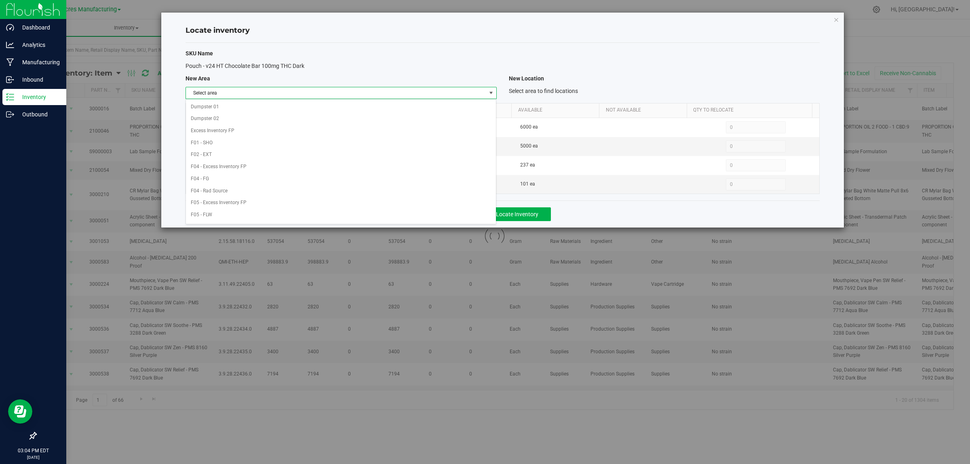
scroll to position [403, 0]
click at [406, 102] on li "VF1 - PKG" at bounding box center [341, 108] width 310 height 12
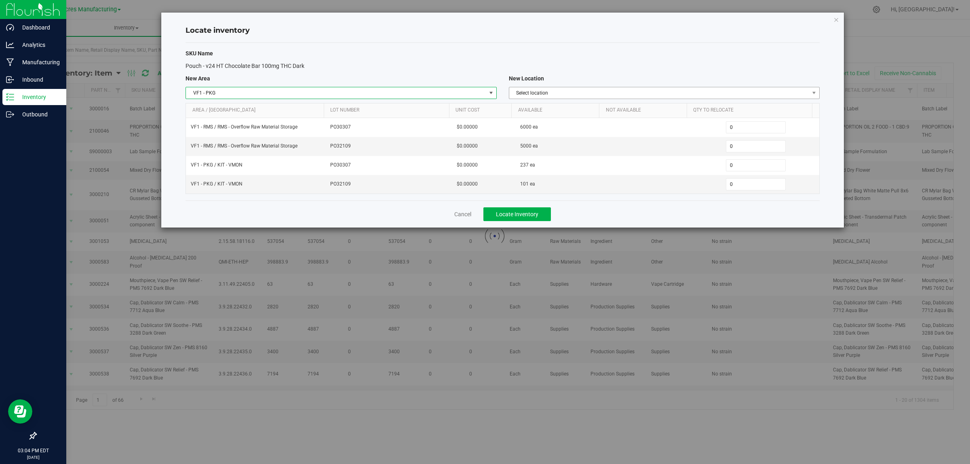
click at [661, 86] on div "SKU Name Pouch - v24 HT Chocolate Bar 100mg THC Dark New Area New Location VF1 …" at bounding box center [502, 122] width 634 height 158
click at [661, 93] on span "Select location" at bounding box center [659, 92] width 300 height 11
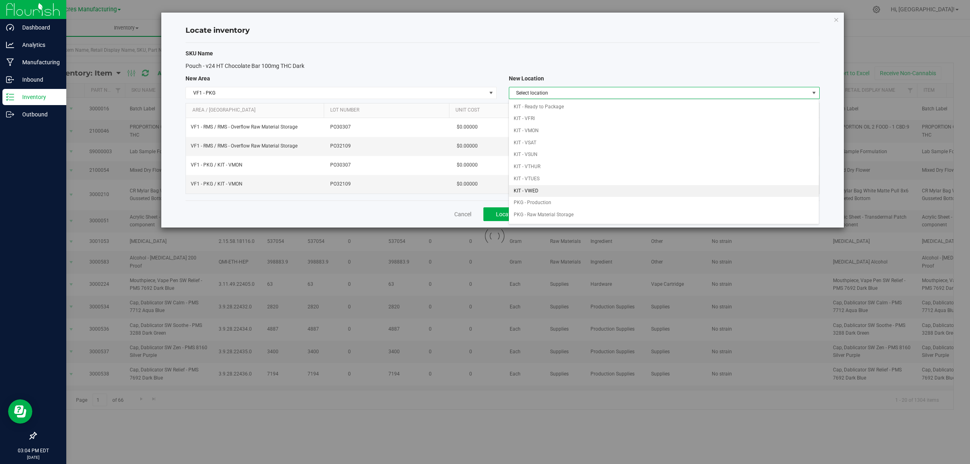
click at [561, 191] on li "KIT - VWED" at bounding box center [664, 191] width 310 height 12
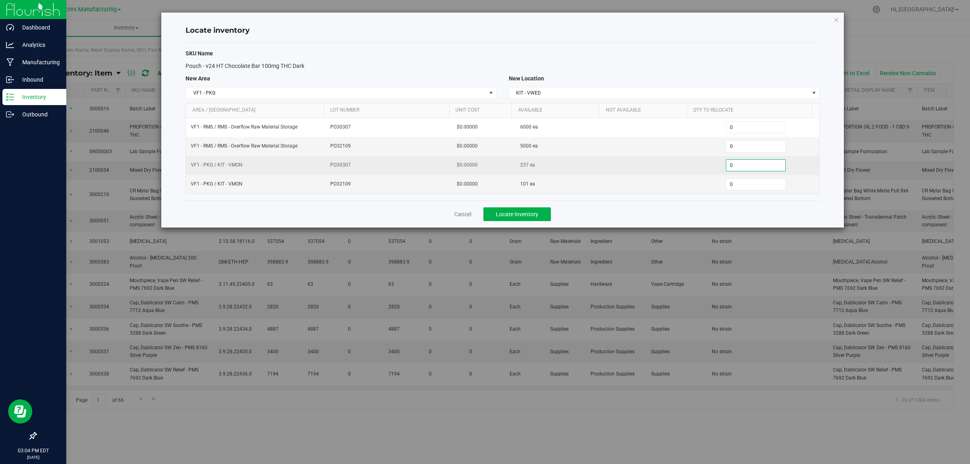
click at [740, 170] on span "0 0" at bounding box center [756, 165] width 60 height 12
click at [740, 170] on input "0" at bounding box center [755, 165] width 59 height 11
type input "237"
type input "1010"
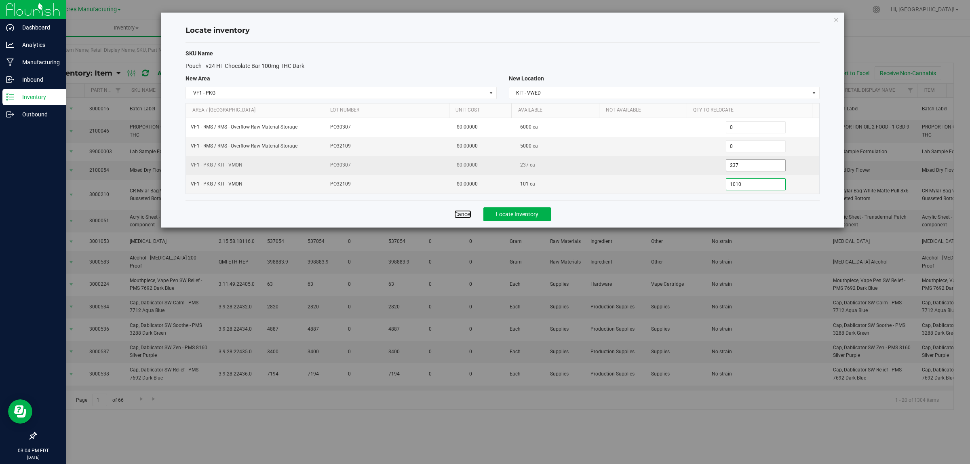
type input "101"
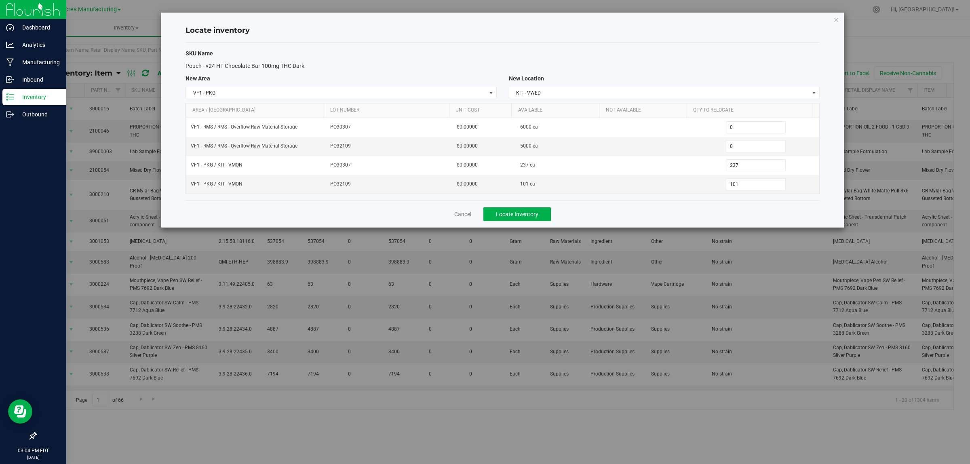
click at [644, 212] on div "Cancel Locate Inventory" at bounding box center [502, 213] width 634 height 27
click at [539, 210] on button "Locate Inventory" at bounding box center [516, 214] width 67 height 14
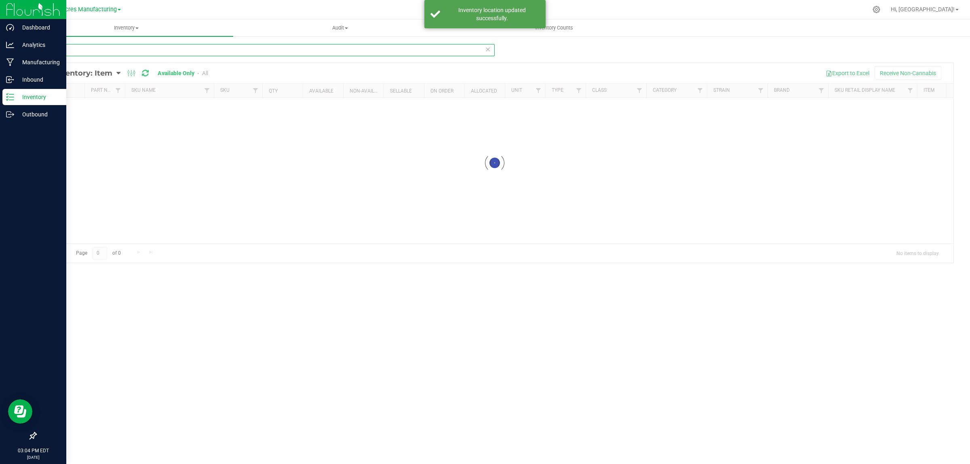
click at [226, 50] on input "2939" at bounding box center [265, 50] width 459 height 12
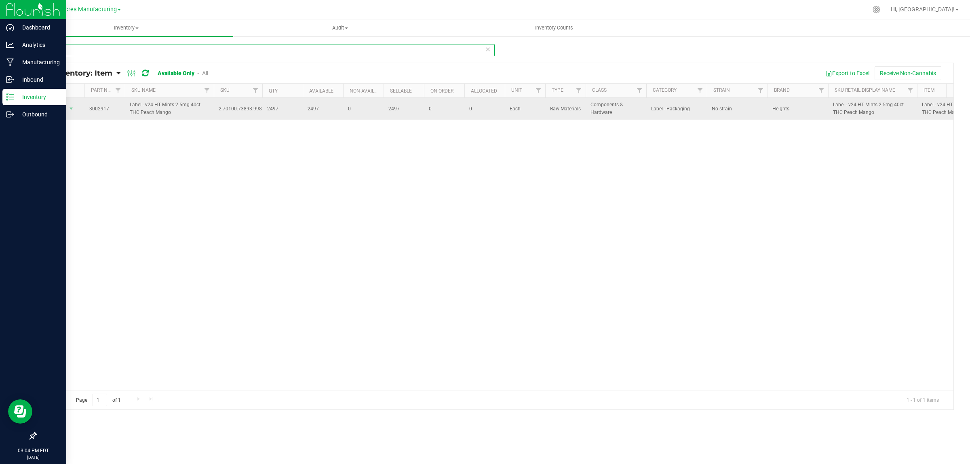
type input "2917"
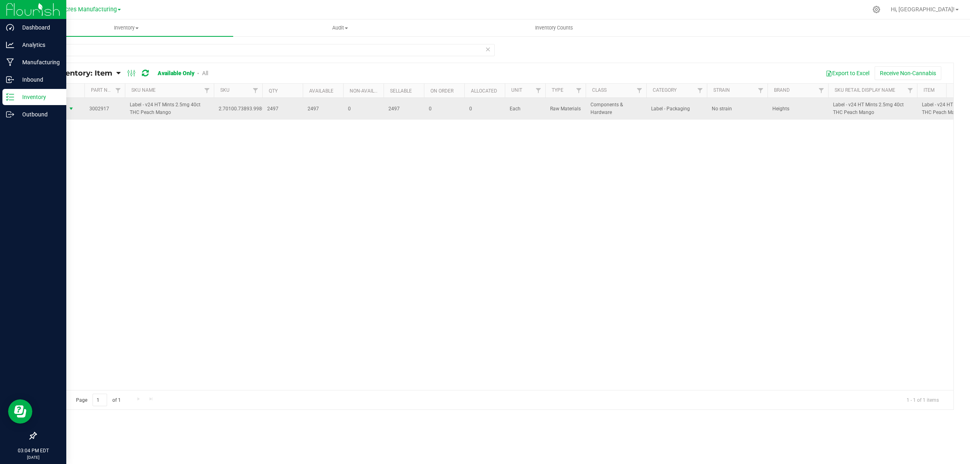
click at [65, 109] on span "Action" at bounding box center [55, 108] width 22 height 11
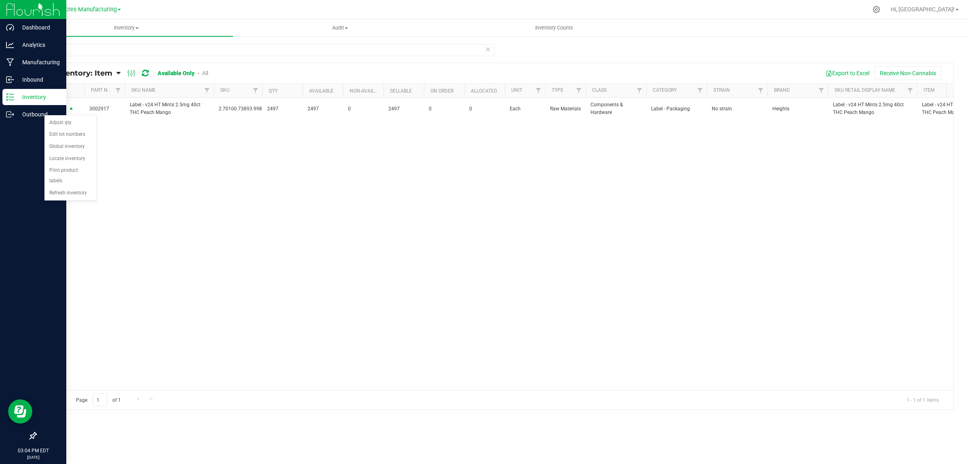
click at [84, 115] on div "Action Adjust qty Edit lot numbers Global inventory Locate inventory Print prod…" at bounding box center [70, 158] width 53 height 86
click at [78, 121] on li "Adjust qty" at bounding box center [70, 123] width 52 height 12
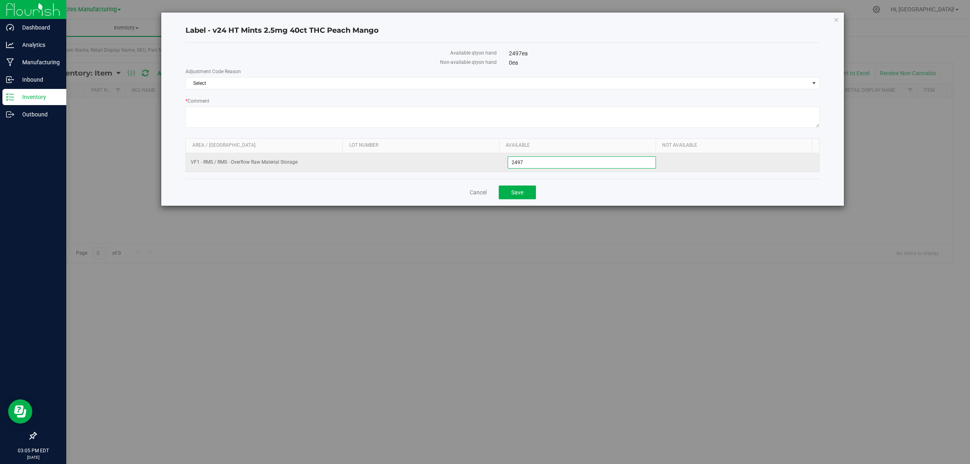
drag, startPoint x: 532, startPoint y: 162, endPoint x: 510, endPoint y: 164, distance: 22.3
click at [510, 164] on span "2,497 2497" at bounding box center [581, 162] width 149 height 12
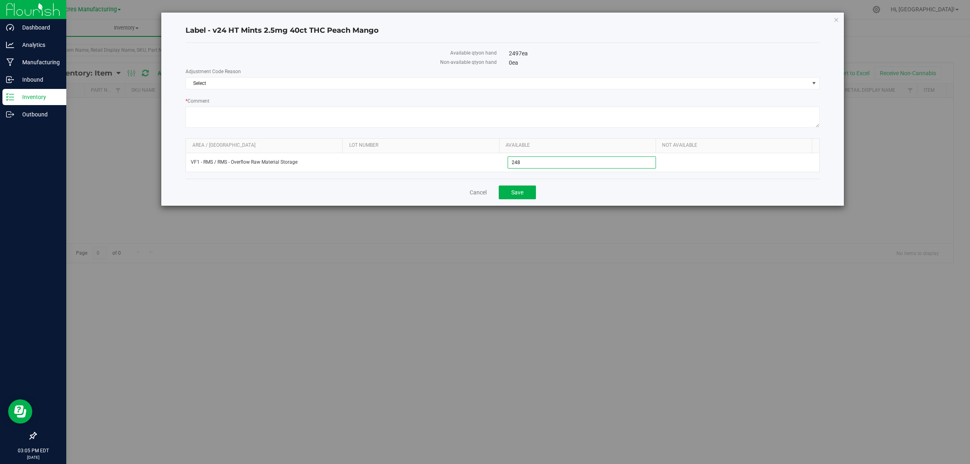
type input "2484"
type input "2,484"
click at [651, 86] on span "Select" at bounding box center [497, 83] width 623 height 11
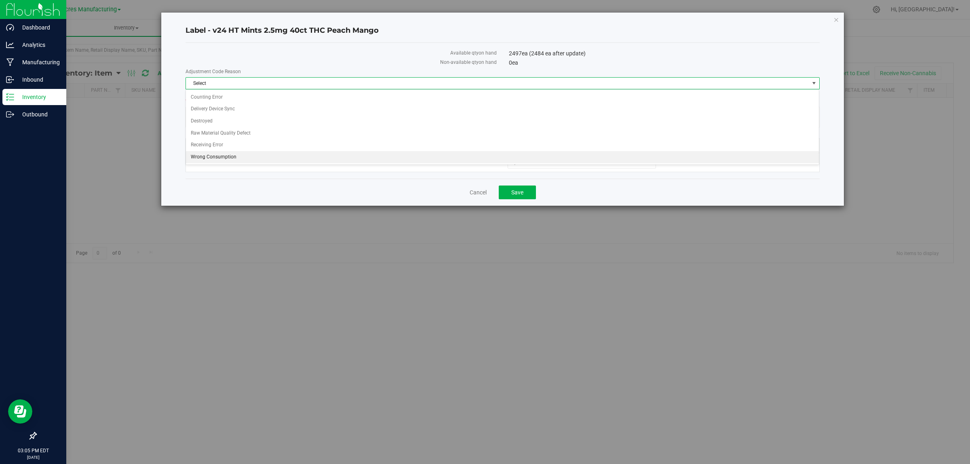
click at [224, 160] on li "Wrong Consumption" at bounding box center [502, 157] width 633 height 12
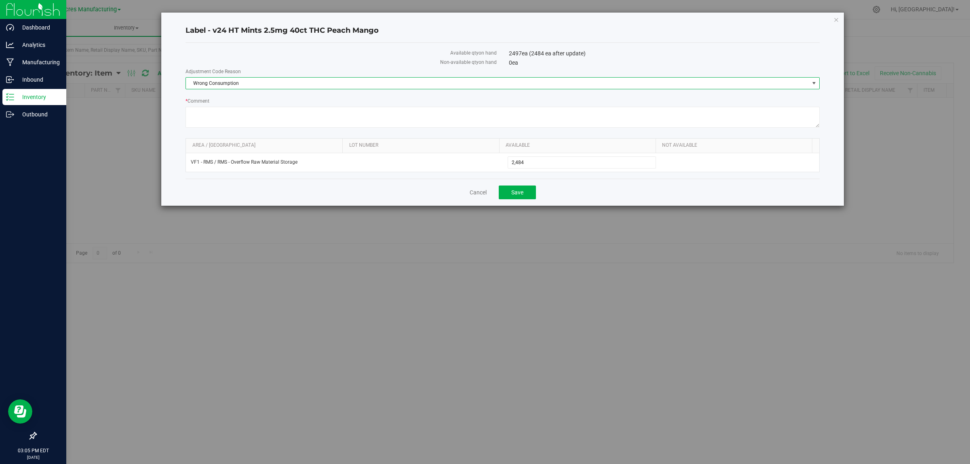
drag, startPoint x: 629, startPoint y: 198, endPoint x: 582, endPoint y: 196, distance: 46.9
click at [629, 198] on div "Cancel Save" at bounding box center [502, 192] width 634 height 27
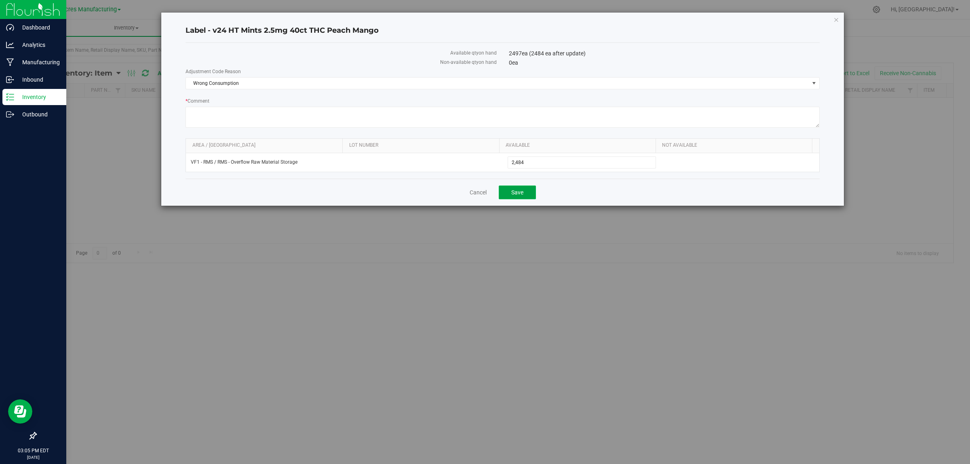
click at [509, 195] on button "Save" at bounding box center [516, 192] width 37 height 14
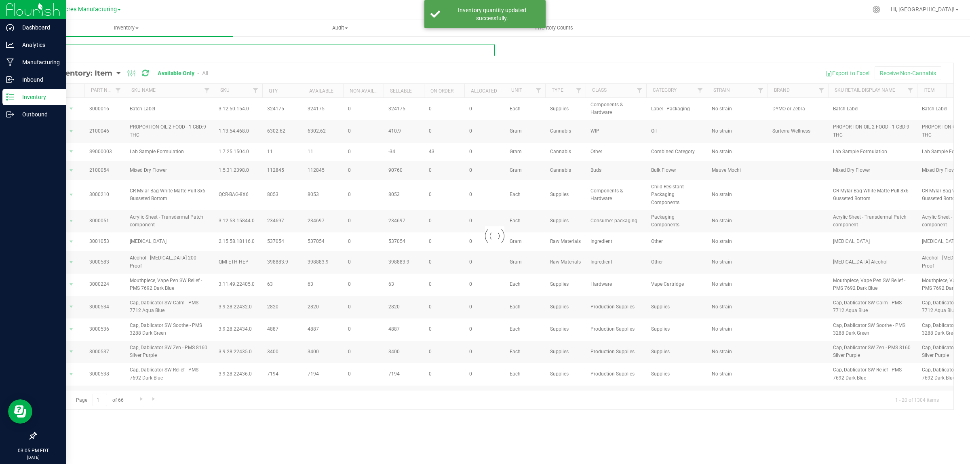
click at [149, 55] on input "text" at bounding box center [265, 50] width 459 height 12
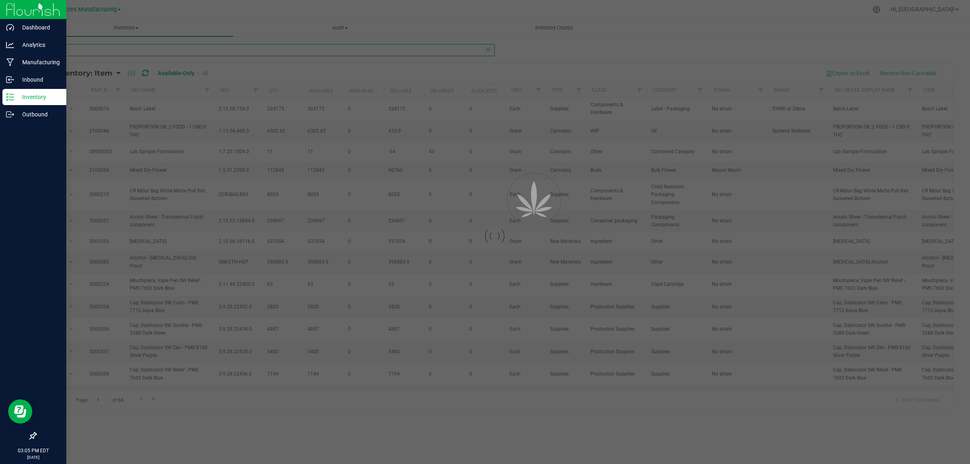
type input "caramel"
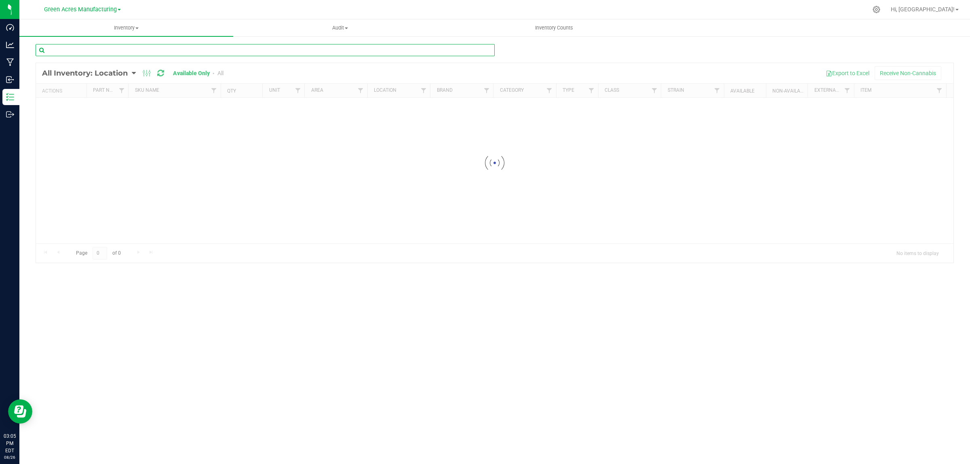
click at [217, 46] on input "text" at bounding box center [265, 50] width 459 height 12
click at [233, 55] on input "text" at bounding box center [265, 50] width 459 height 12
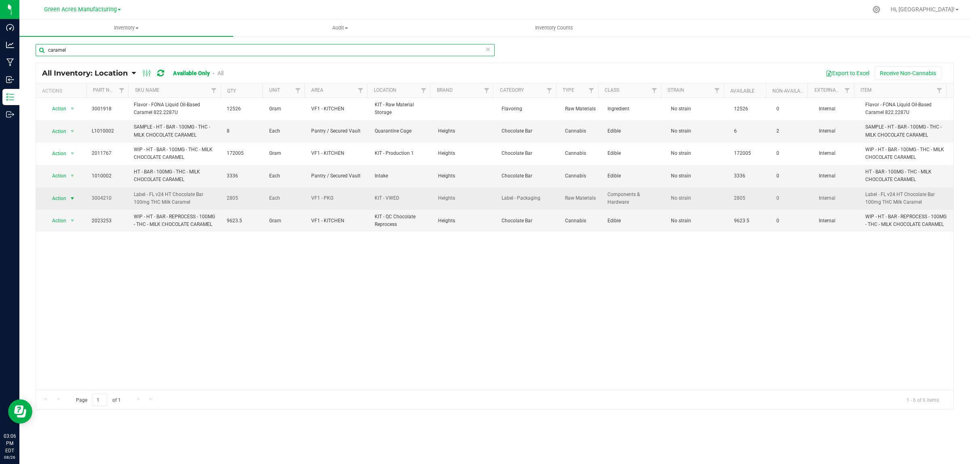
type input "caramel"
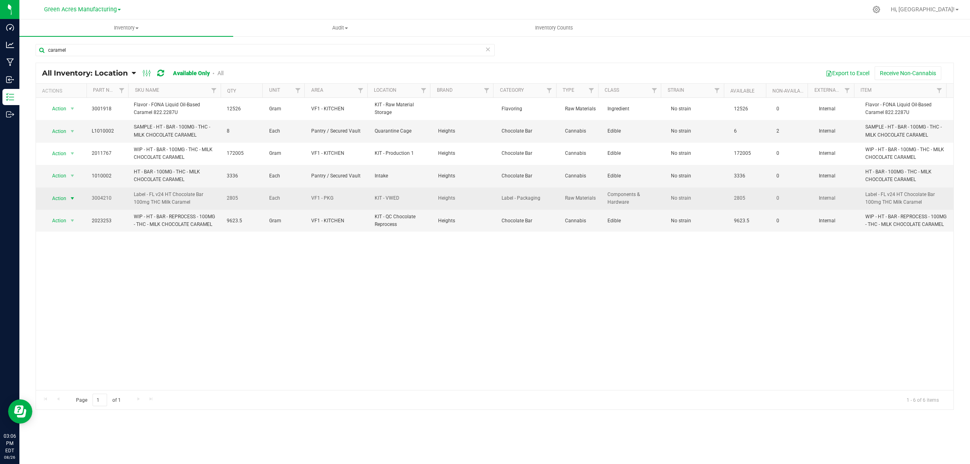
click at [62, 199] on span "Action" at bounding box center [56, 198] width 22 height 11
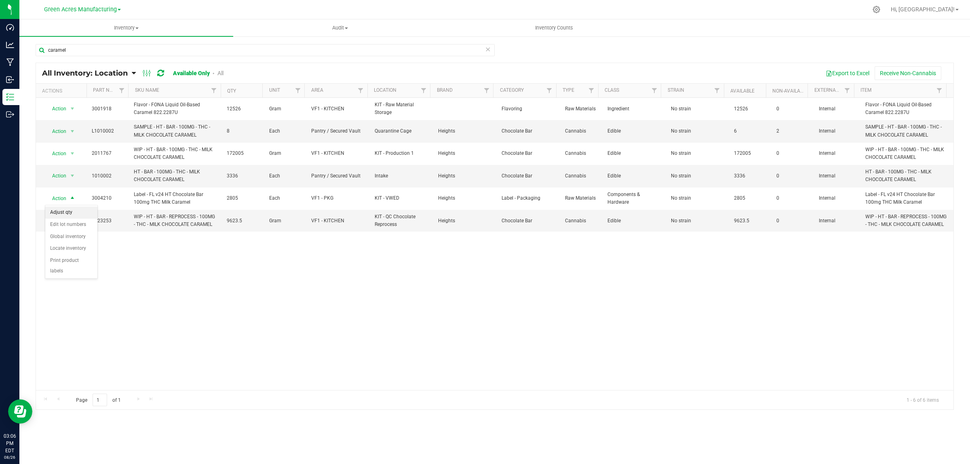
click at [65, 209] on li "Adjust qty" at bounding box center [71, 212] width 52 height 12
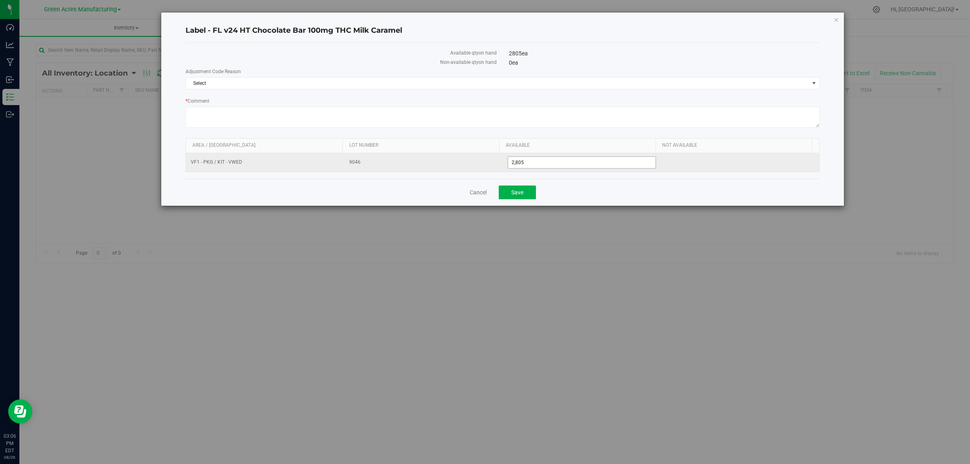
click at [580, 166] on span "2,805 2805" at bounding box center [581, 162] width 149 height 12
click at [580, 166] on input "2805" at bounding box center [582, 162] width 148 height 11
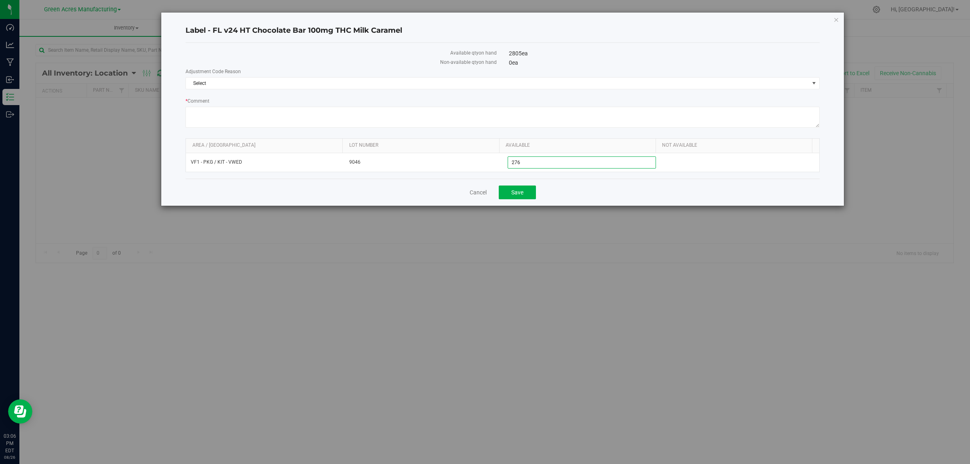
type input "2765"
type input "2,765"
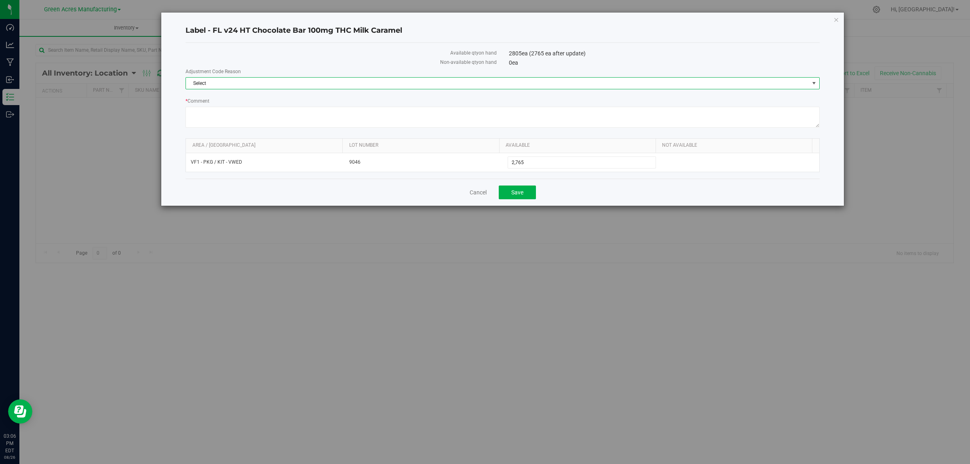
click at [564, 84] on span "Select" at bounding box center [497, 83] width 623 height 11
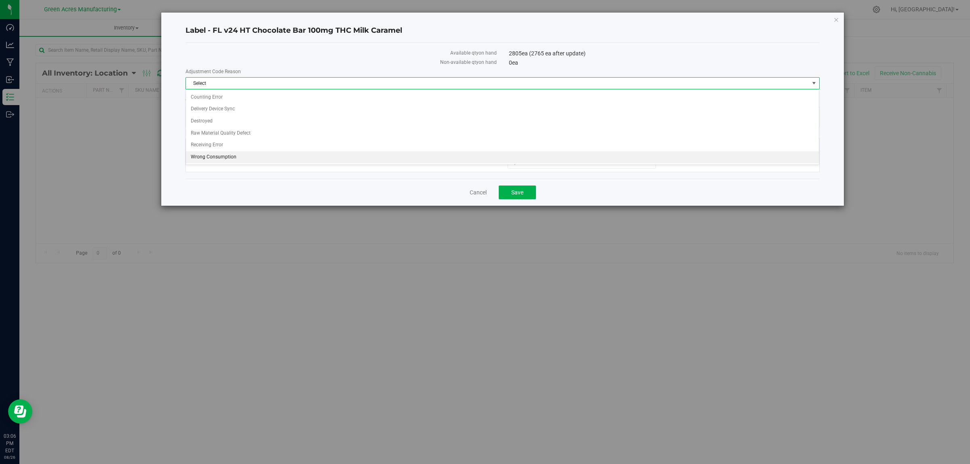
click at [260, 154] on li "Wrong Consumption" at bounding box center [502, 157] width 633 height 12
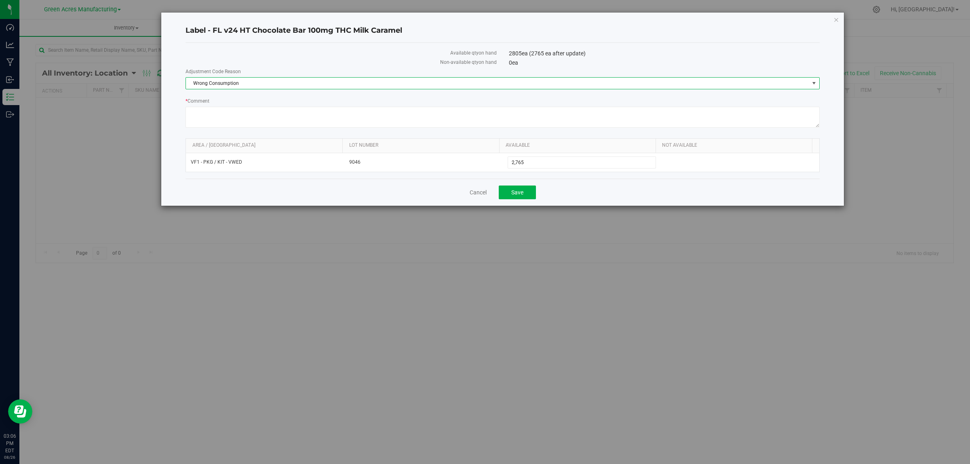
click at [579, 190] on div "Cancel Save" at bounding box center [502, 192] width 634 height 27
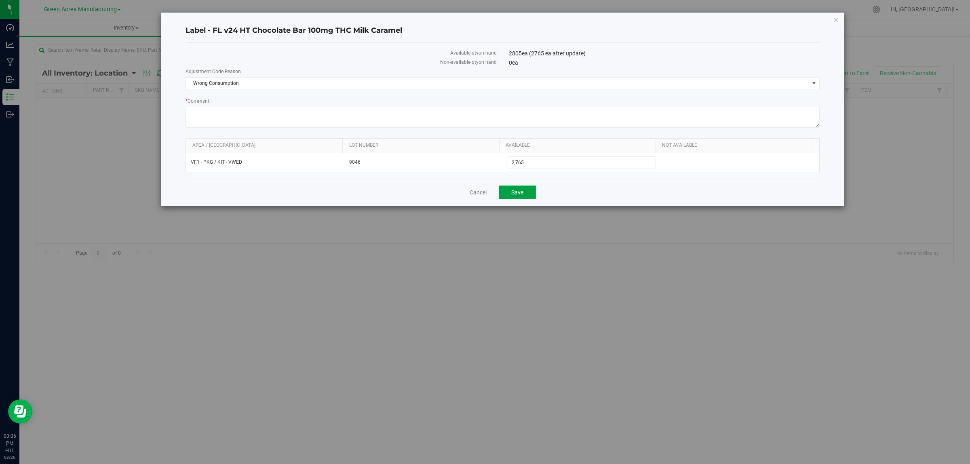
click at [501, 197] on button "Save" at bounding box center [516, 192] width 37 height 14
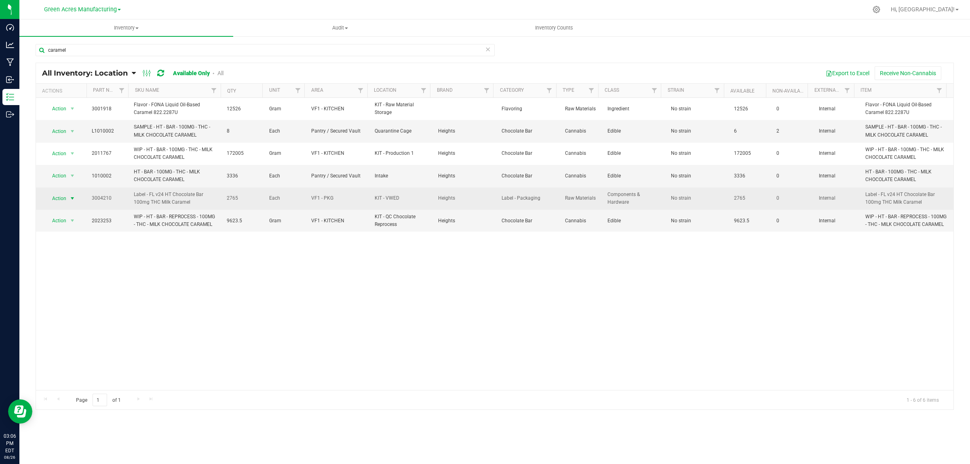
click at [65, 199] on span "Action" at bounding box center [56, 198] width 22 height 11
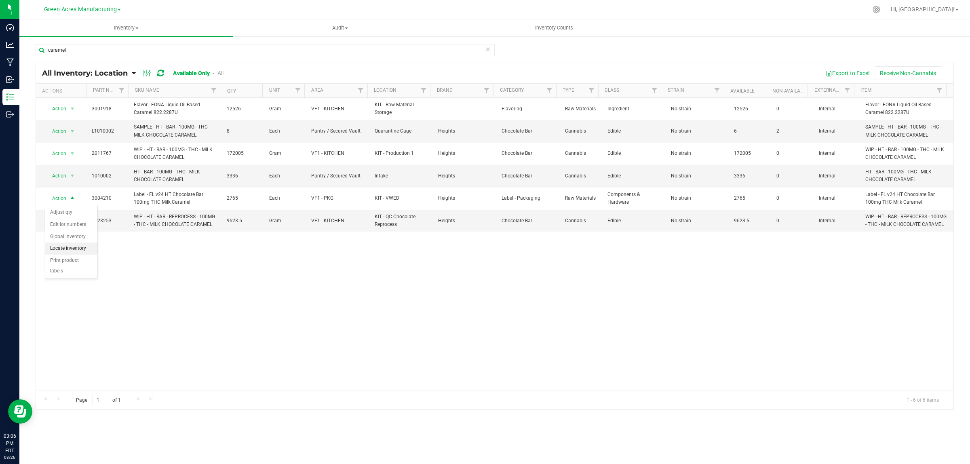
click at [65, 243] on li "Locate inventory" at bounding box center [71, 248] width 52 height 12
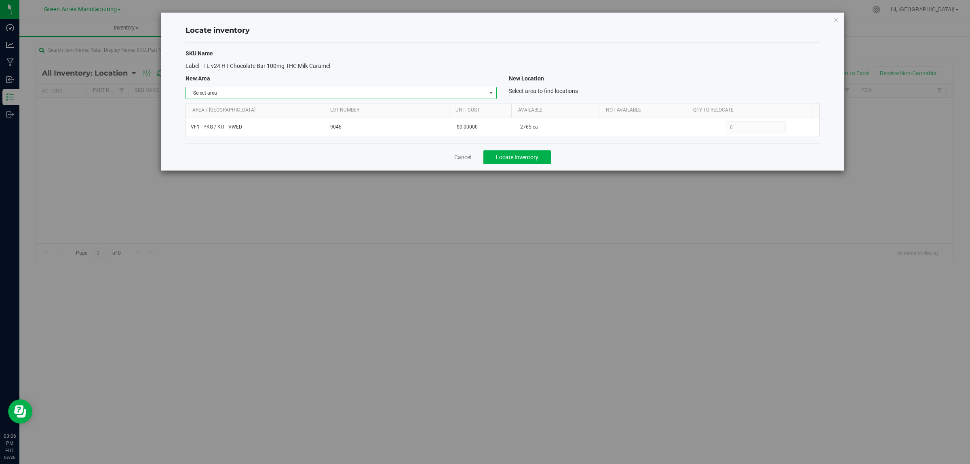
drag, startPoint x: 455, startPoint y: 92, endPoint x: 459, endPoint y: 96, distance: 5.7
click at [456, 92] on span "Select area" at bounding box center [336, 92] width 300 height 11
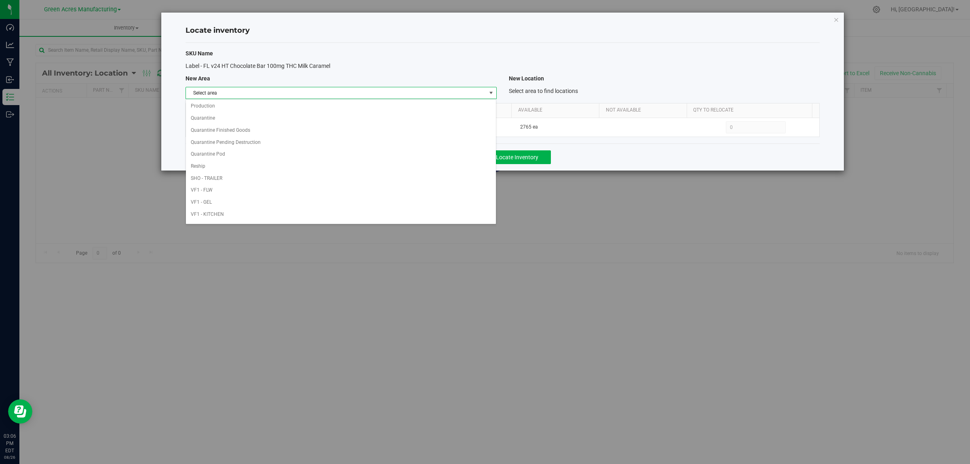
scroll to position [403, 0]
click at [366, 129] on li "VF1 - RMS" at bounding box center [341, 132] width 310 height 12
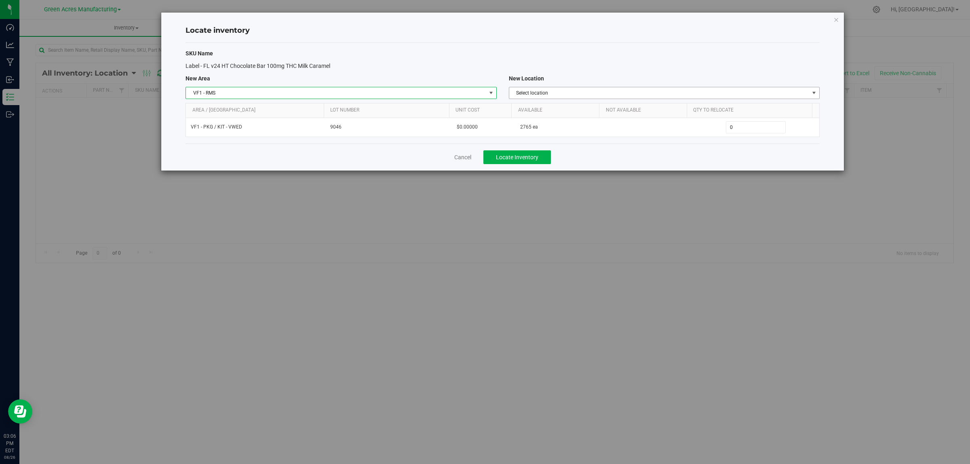
click at [608, 90] on span "Select location" at bounding box center [659, 92] width 300 height 11
click at [602, 106] on li "RMS - Overflow Raw Material Storage" at bounding box center [664, 107] width 310 height 12
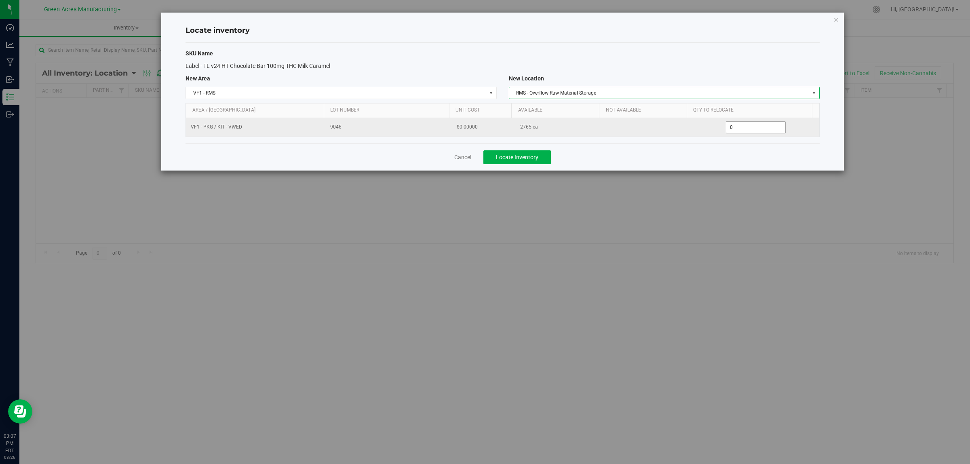
click at [737, 126] on span "0 0" at bounding box center [756, 127] width 60 height 12
click at [738, 126] on input "0" at bounding box center [755, 127] width 59 height 11
type input "2765"
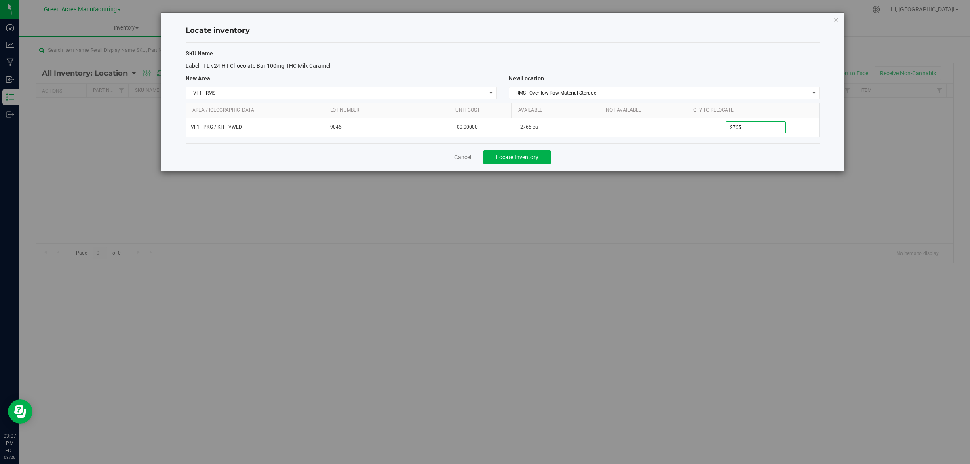
type input "2,765"
click at [706, 160] on div "Cancel Locate Inventory" at bounding box center [502, 156] width 634 height 27
click at [528, 150] on div "Cancel Locate Inventory" at bounding box center [502, 156] width 634 height 27
click at [526, 154] on button "Locate Inventory" at bounding box center [516, 157] width 67 height 14
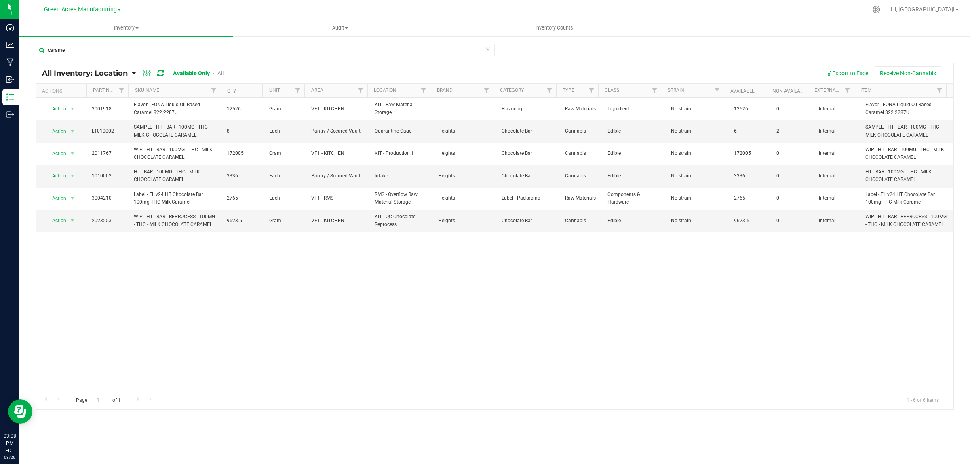
click at [87, 11] on span "Green Acres Manufacturing" at bounding box center [80, 9] width 73 height 7
click at [78, 50] on link "Tampa Warehouse" at bounding box center [82, 49] width 118 height 11
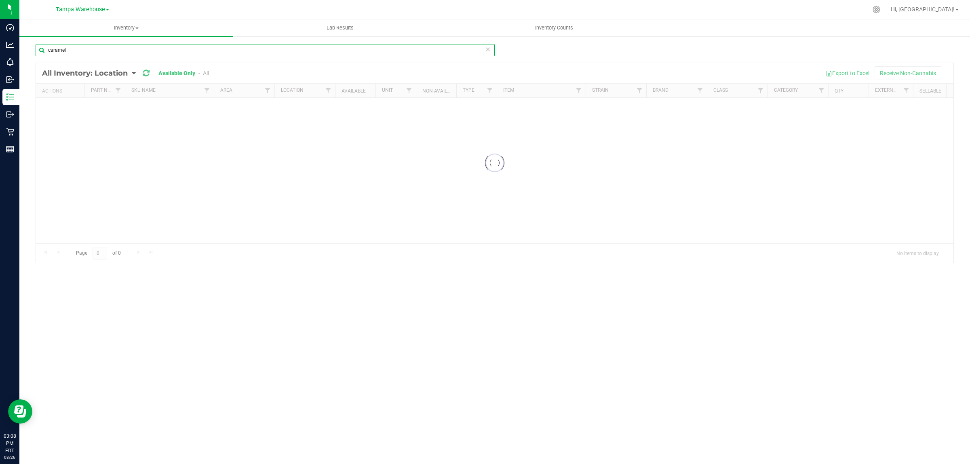
click at [98, 55] on input "caramel" at bounding box center [265, 50] width 459 height 12
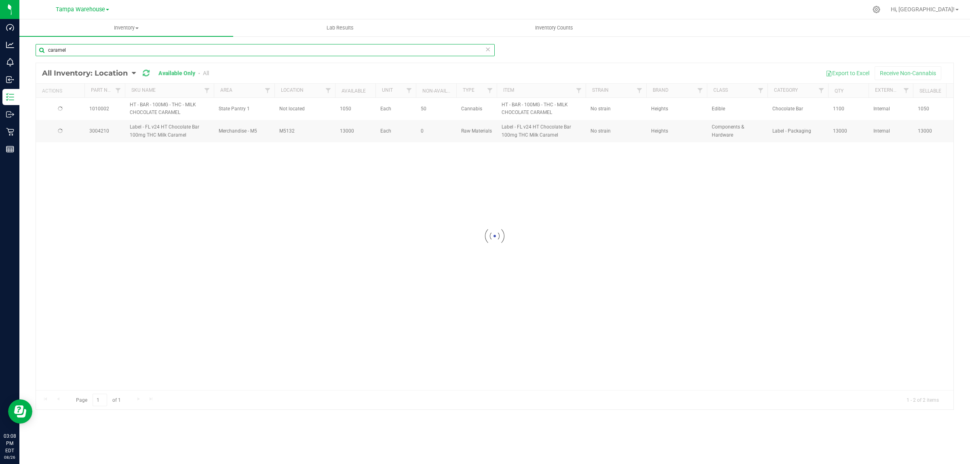
click at [97, 55] on input "caramel" at bounding box center [265, 50] width 459 height 12
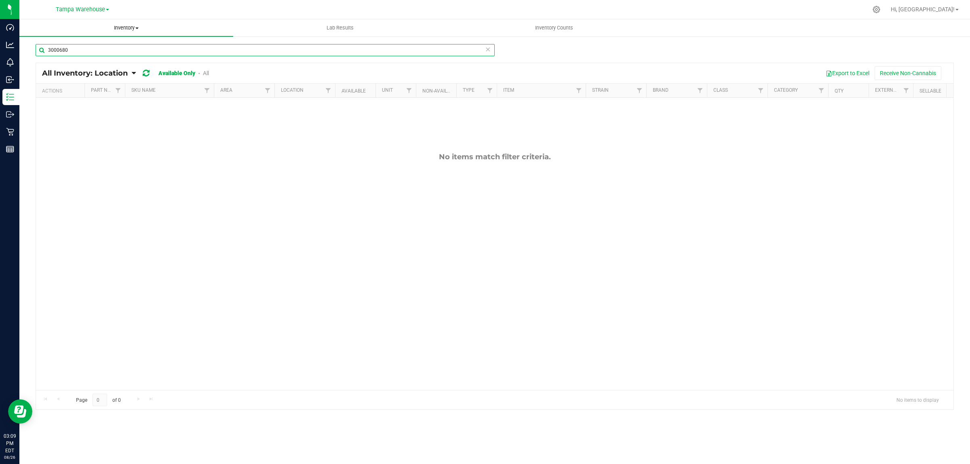
type input "3000680"
click at [97, 52] on input "3000680" at bounding box center [265, 50] width 459 height 12
